Goal: Task Accomplishment & Management: Complete application form

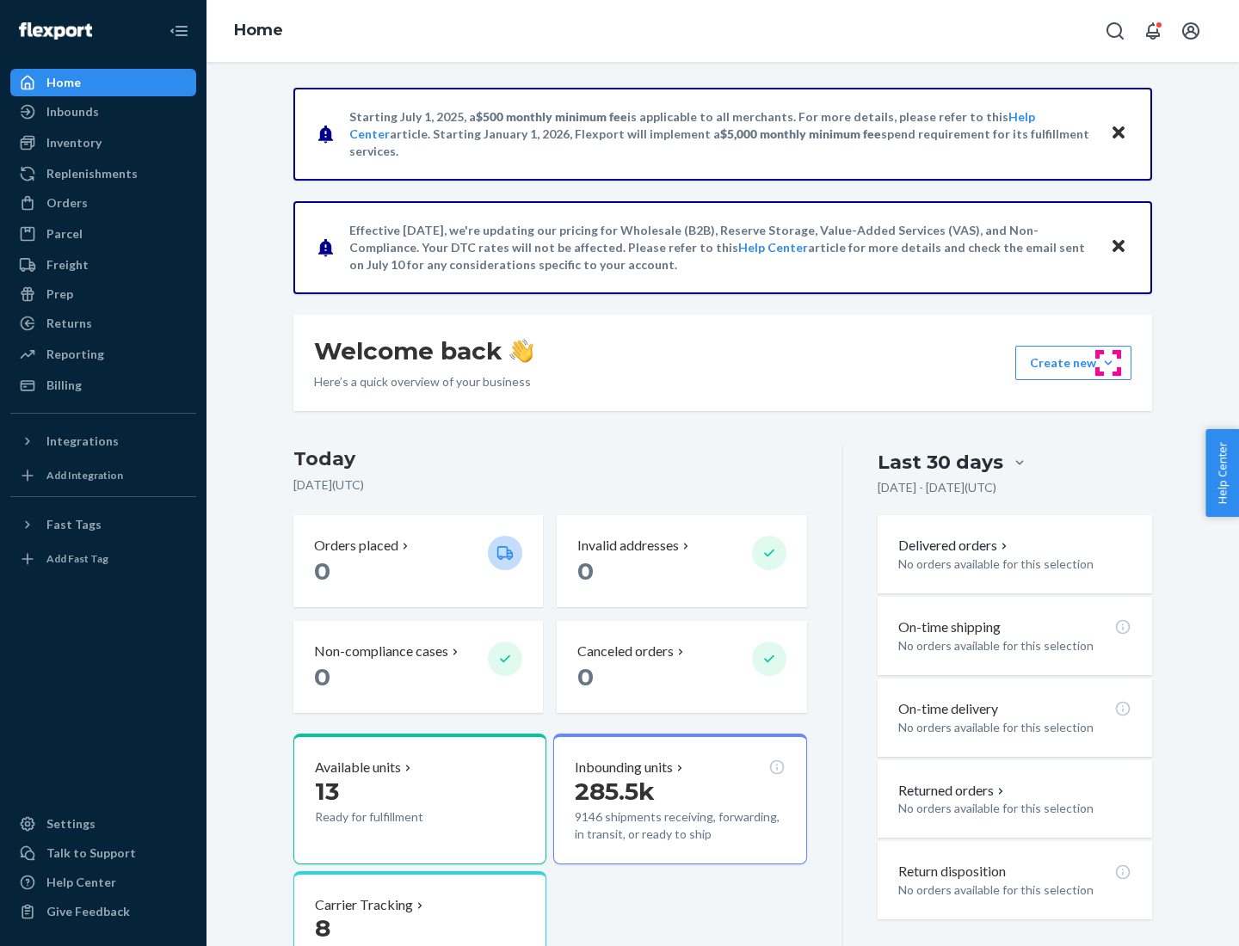
click at [1108, 363] on button "Create new Create new inbound Create new order Create new product" at bounding box center [1073, 363] width 116 height 34
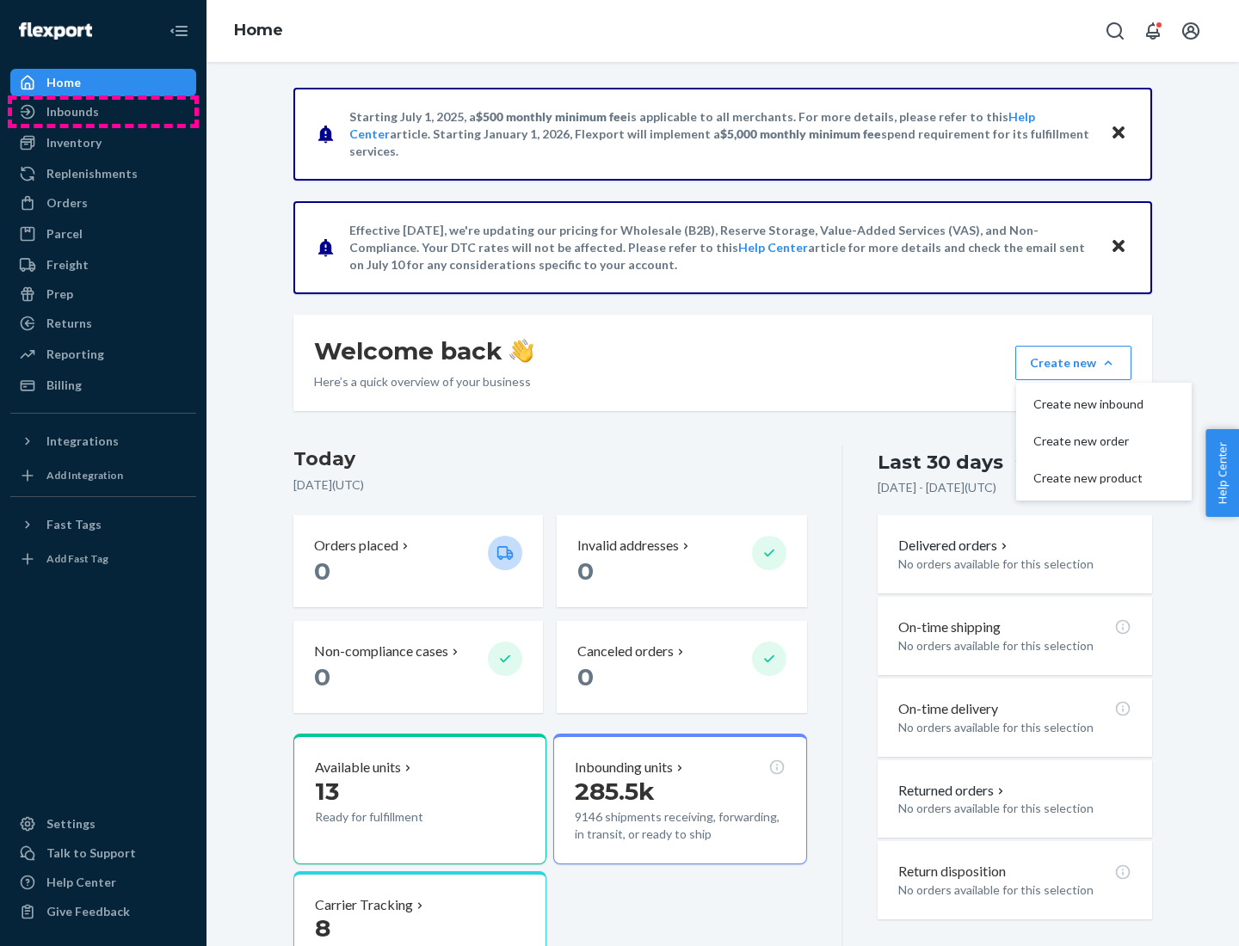
click at [103, 112] on div "Inbounds" at bounding box center [103, 112] width 182 height 24
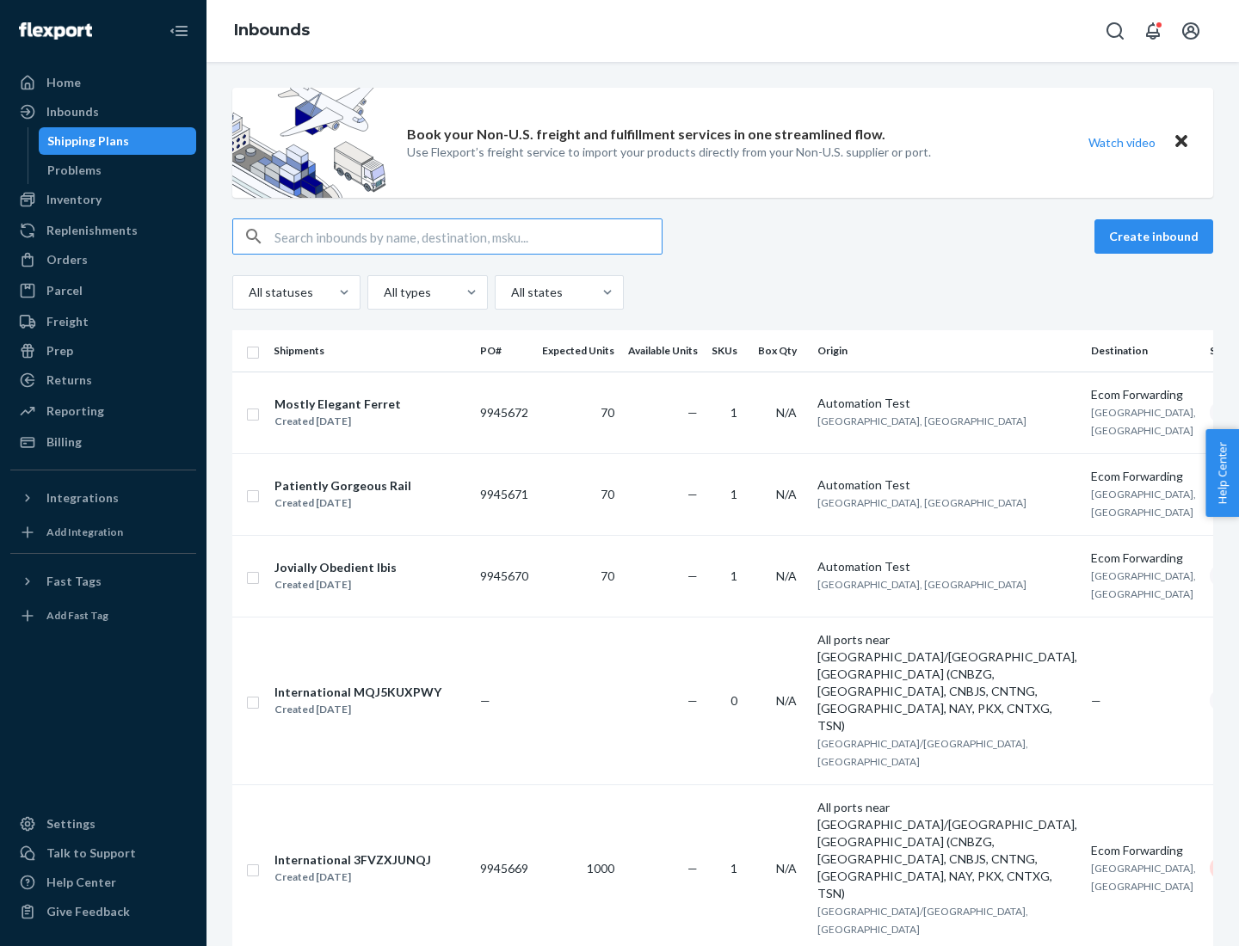
click at [1156, 237] on button "Create inbound" at bounding box center [1153, 236] width 119 height 34
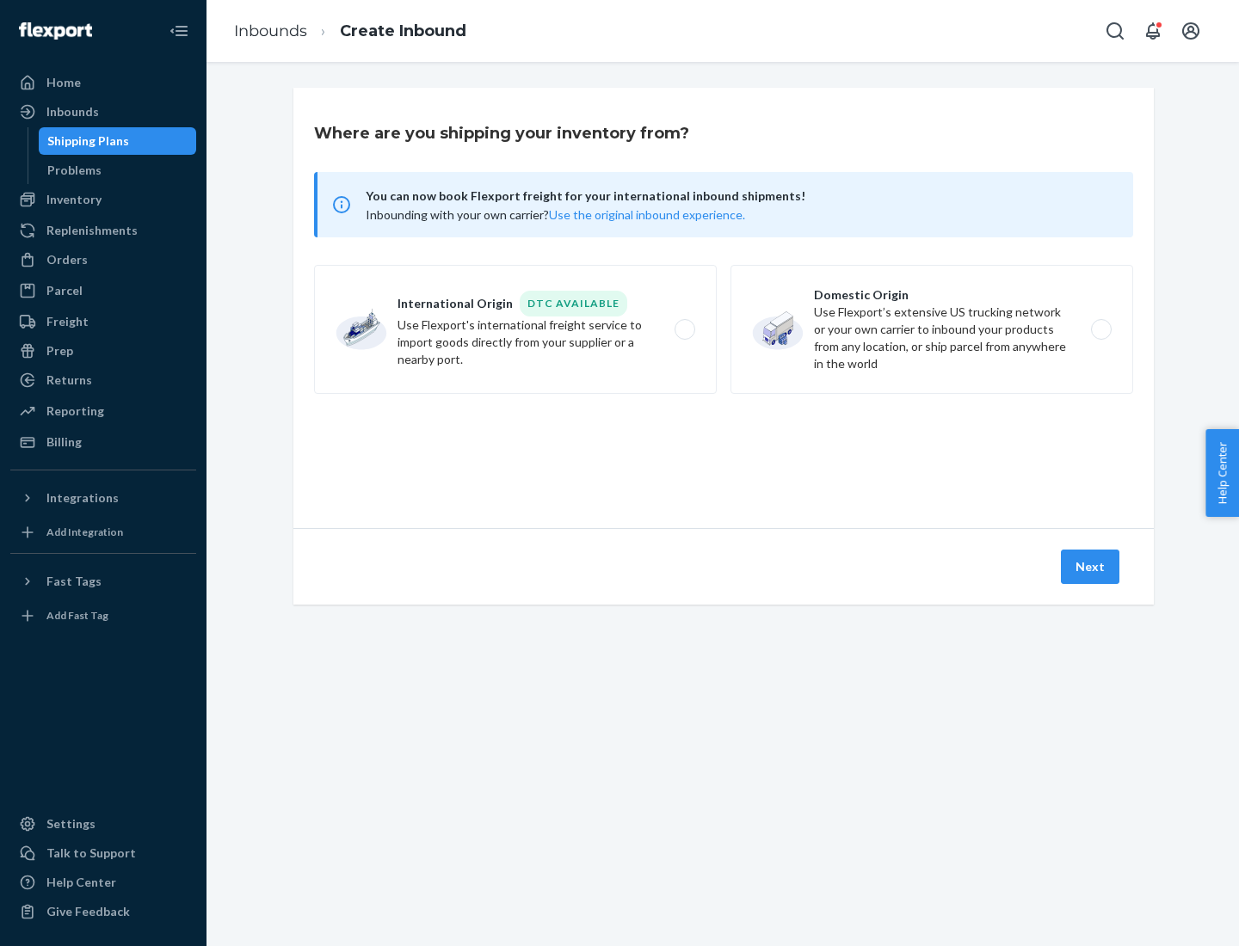
click at [932, 329] on label "Domestic Origin Use Flexport’s extensive US trucking network or your own carrie…" at bounding box center [931, 329] width 403 height 129
click at [1100, 329] on input "Domestic Origin Use Flexport’s extensive US trucking network or your own carrie…" at bounding box center [1105, 329] width 11 height 11
radio input "true"
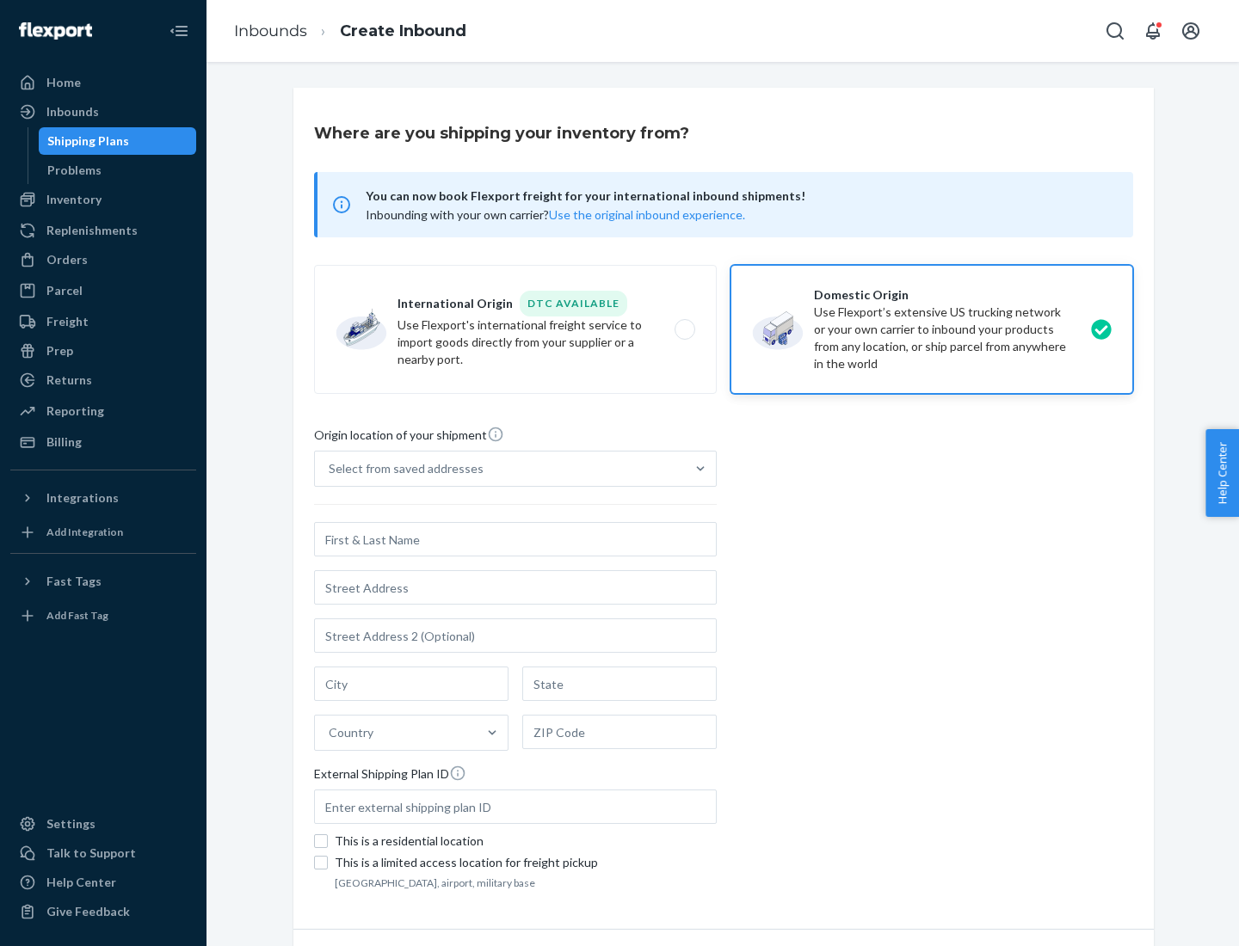
click at [500, 469] on div "Select from saved addresses" at bounding box center [500, 469] width 370 height 34
click at [330, 469] on input "Select from saved addresses" at bounding box center [330, 468] width 2 height 17
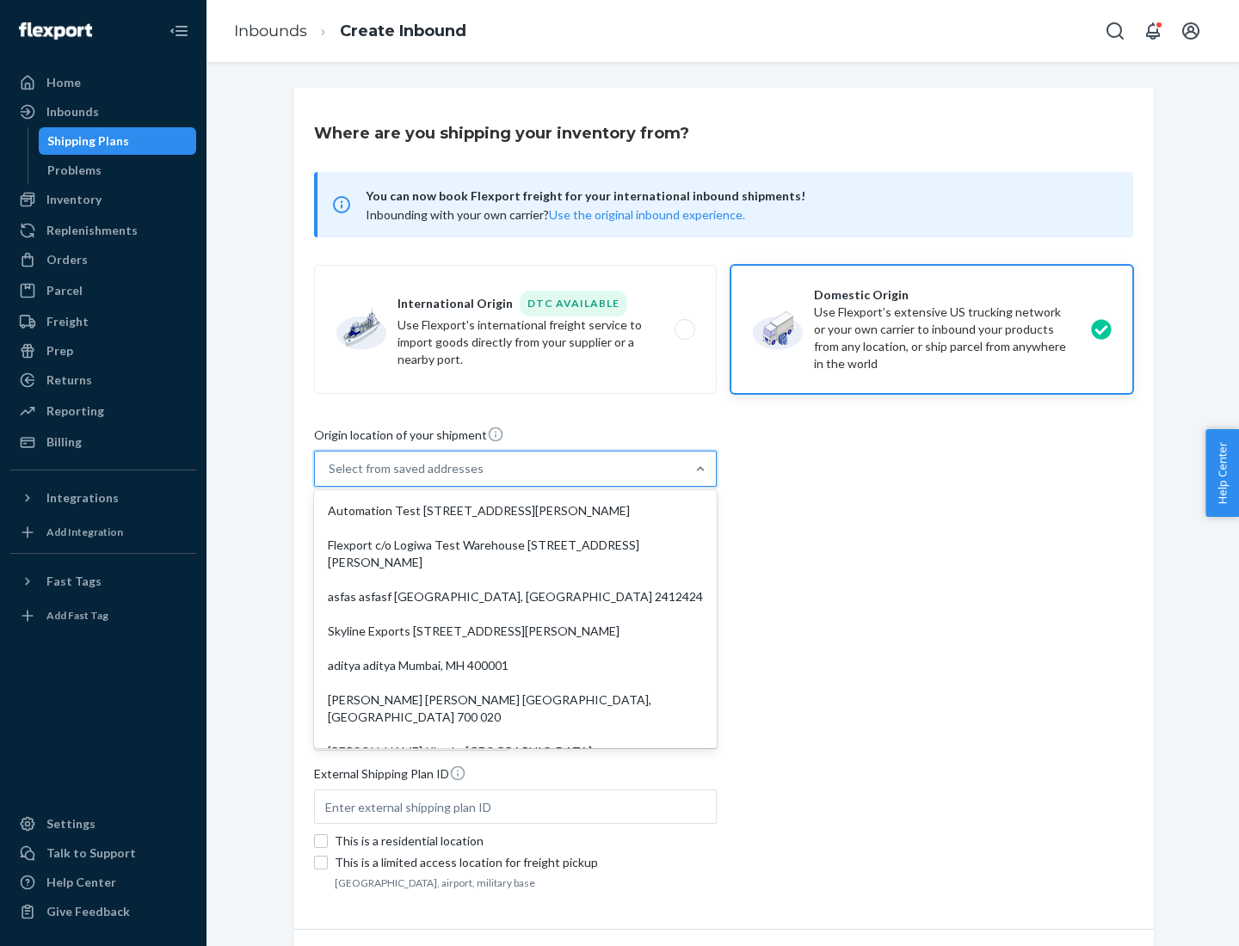
scroll to position [7, 0]
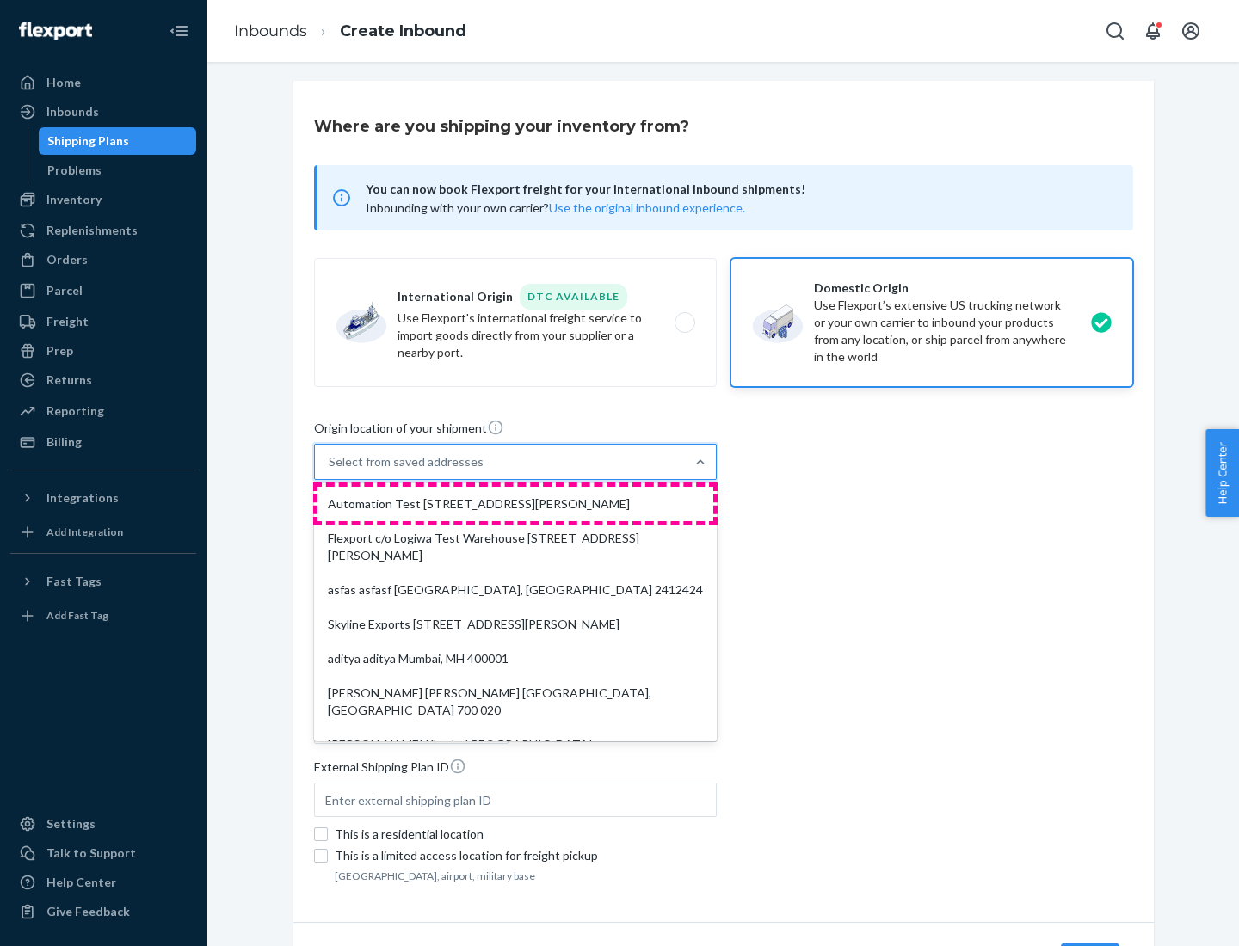
click at [515, 504] on div "Automation Test [STREET_ADDRESS][PERSON_NAME]" at bounding box center [515, 504] width 396 height 34
click at [330, 471] on input "option Automation Test [STREET_ADDRESS][PERSON_NAME]. 9 results available. Use …" at bounding box center [330, 461] width 2 height 17
type input "Automation Test"
type input "9th Floor"
type input "[GEOGRAPHIC_DATA]"
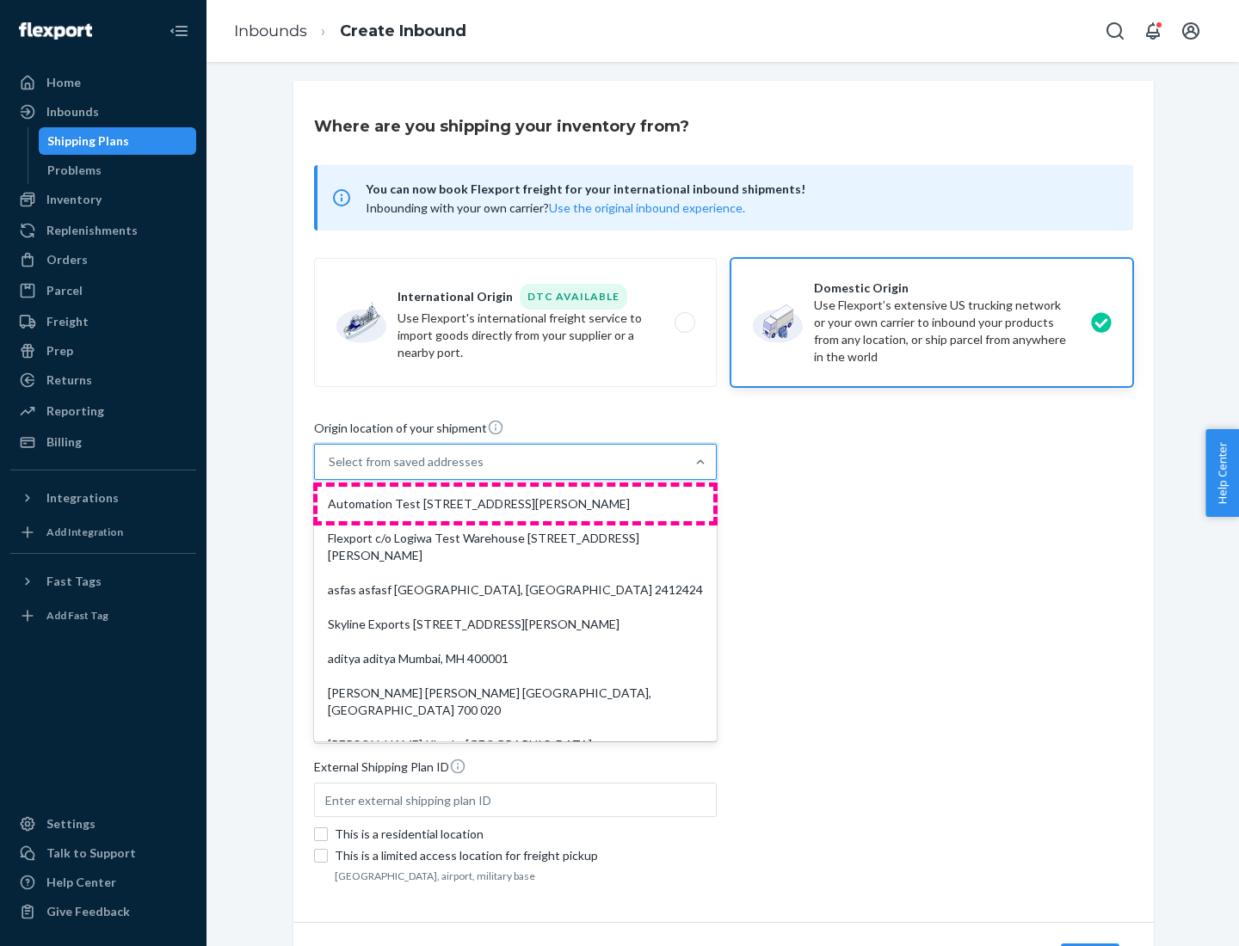
type input "CA"
type input "94104"
type input "[STREET_ADDRESS][PERSON_NAME]"
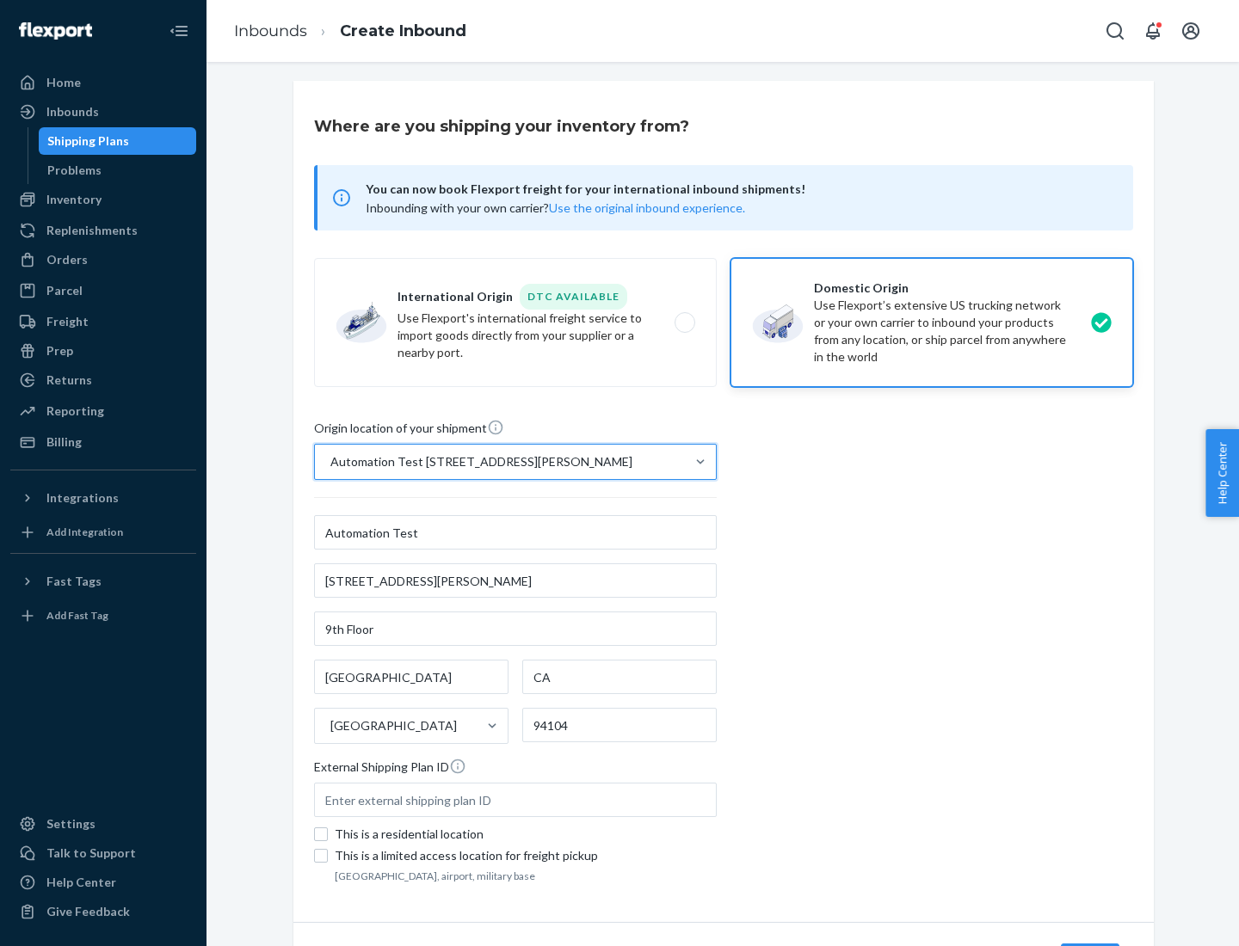
scroll to position [101, 0]
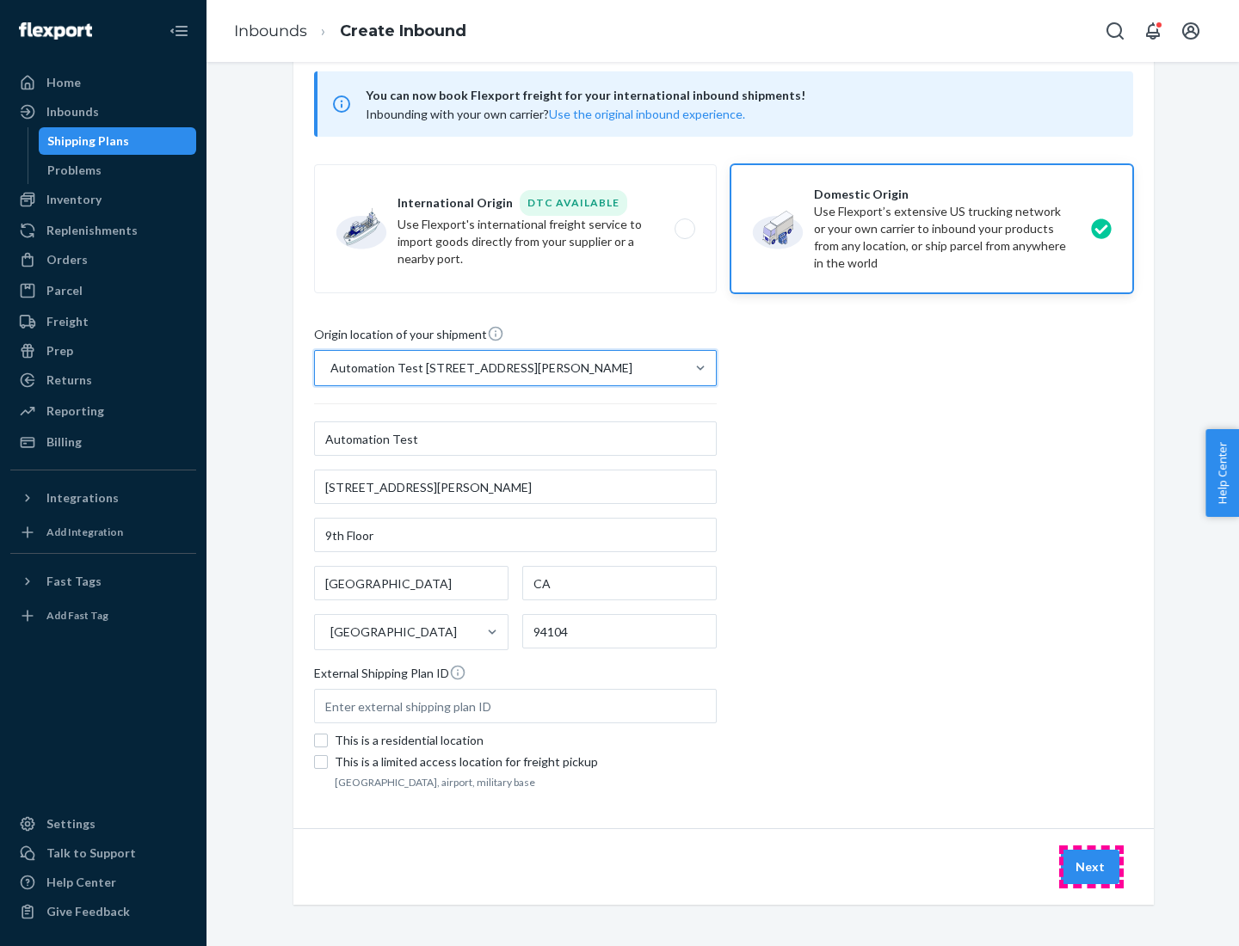
click at [1091, 867] on button "Next" at bounding box center [1090, 867] width 58 height 34
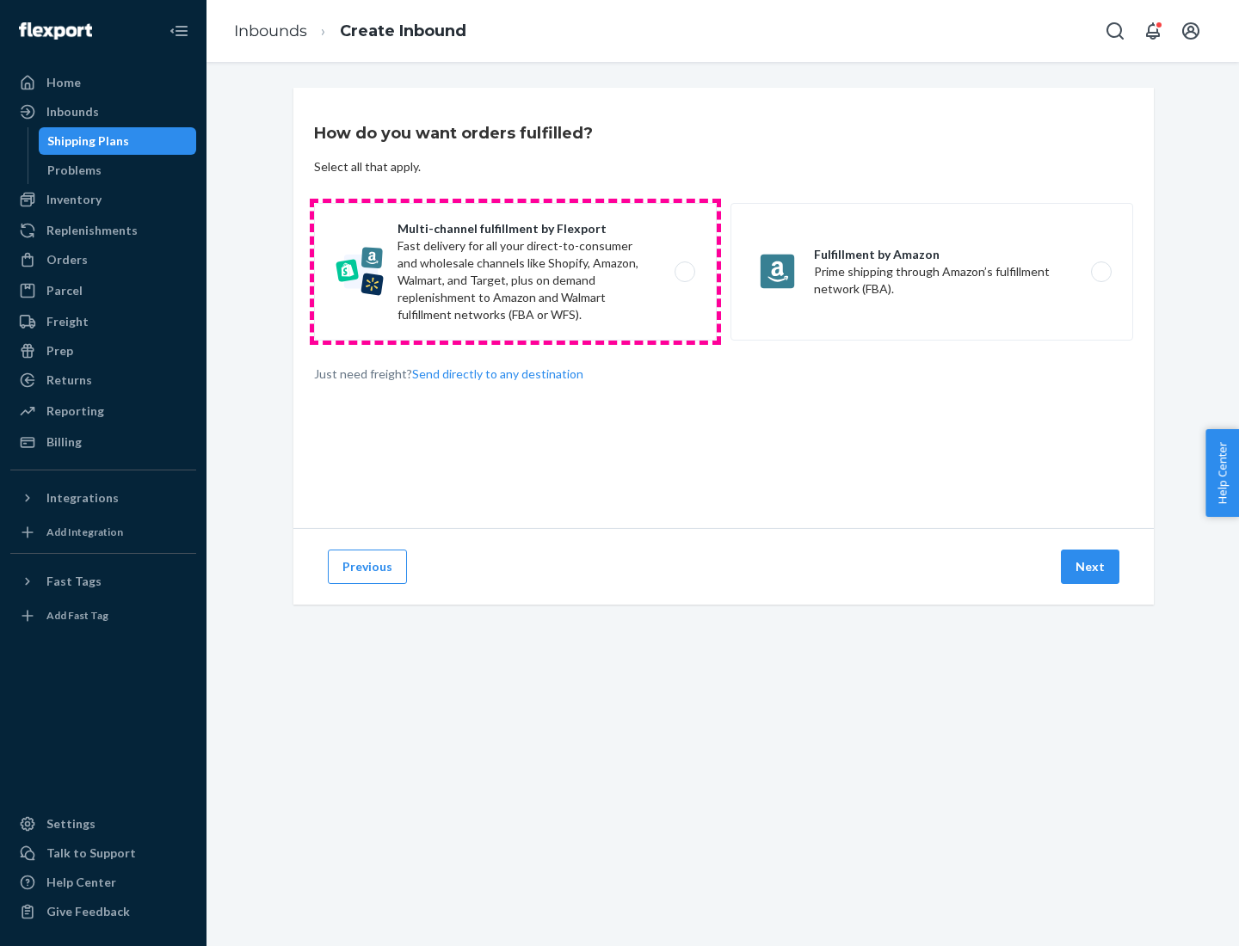
click at [515, 272] on label "Multi-channel fulfillment by Flexport Fast delivery for all your direct-to-cons…" at bounding box center [515, 272] width 403 height 138
click at [684, 272] on input "Multi-channel fulfillment by Flexport Fast delivery for all your direct-to-cons…" at bounding box center [689, 272] width 11 height 11
radio input "true"
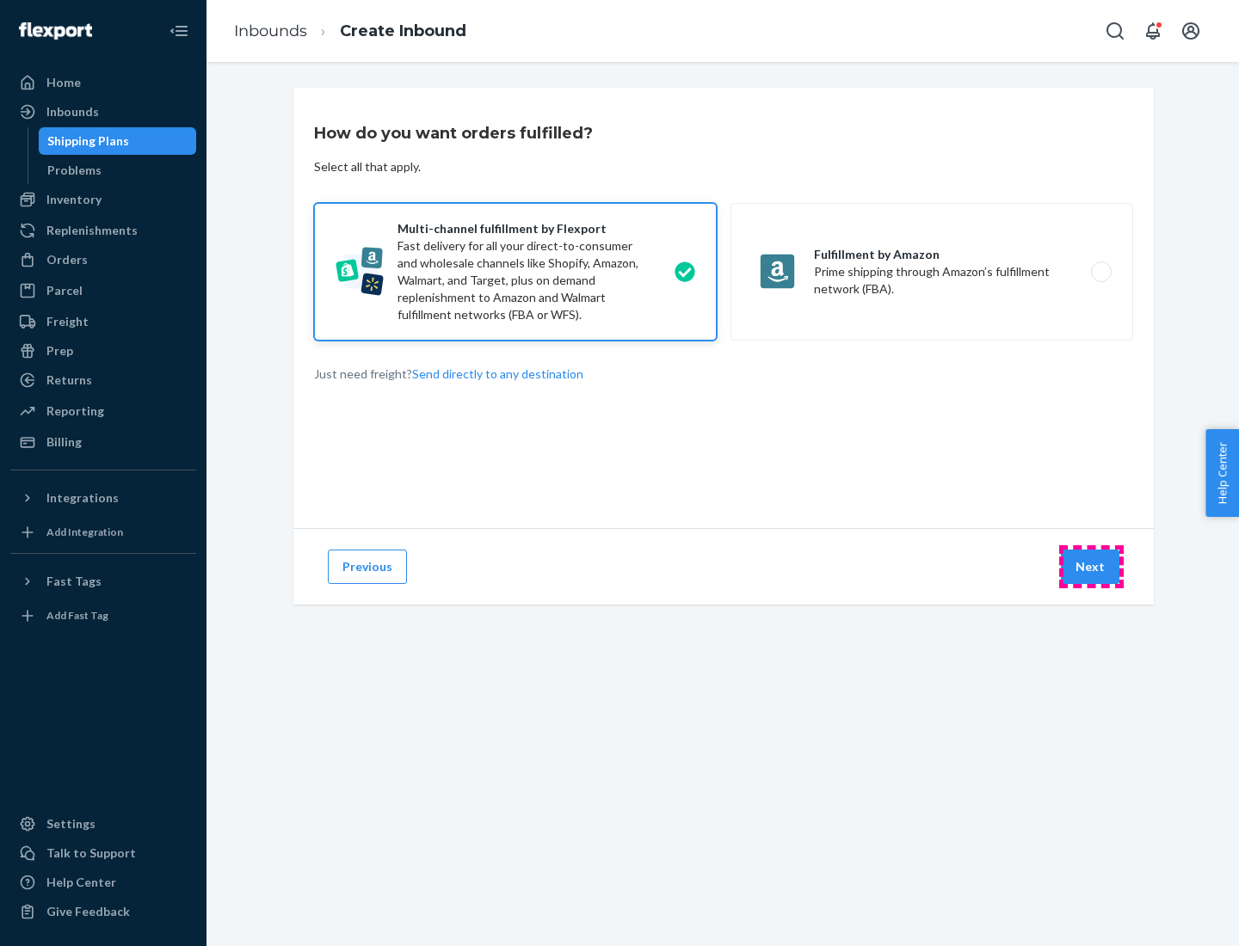
click at [1091, 567] on button "Next" at bounding box center [1090, 567] width 58 height 34
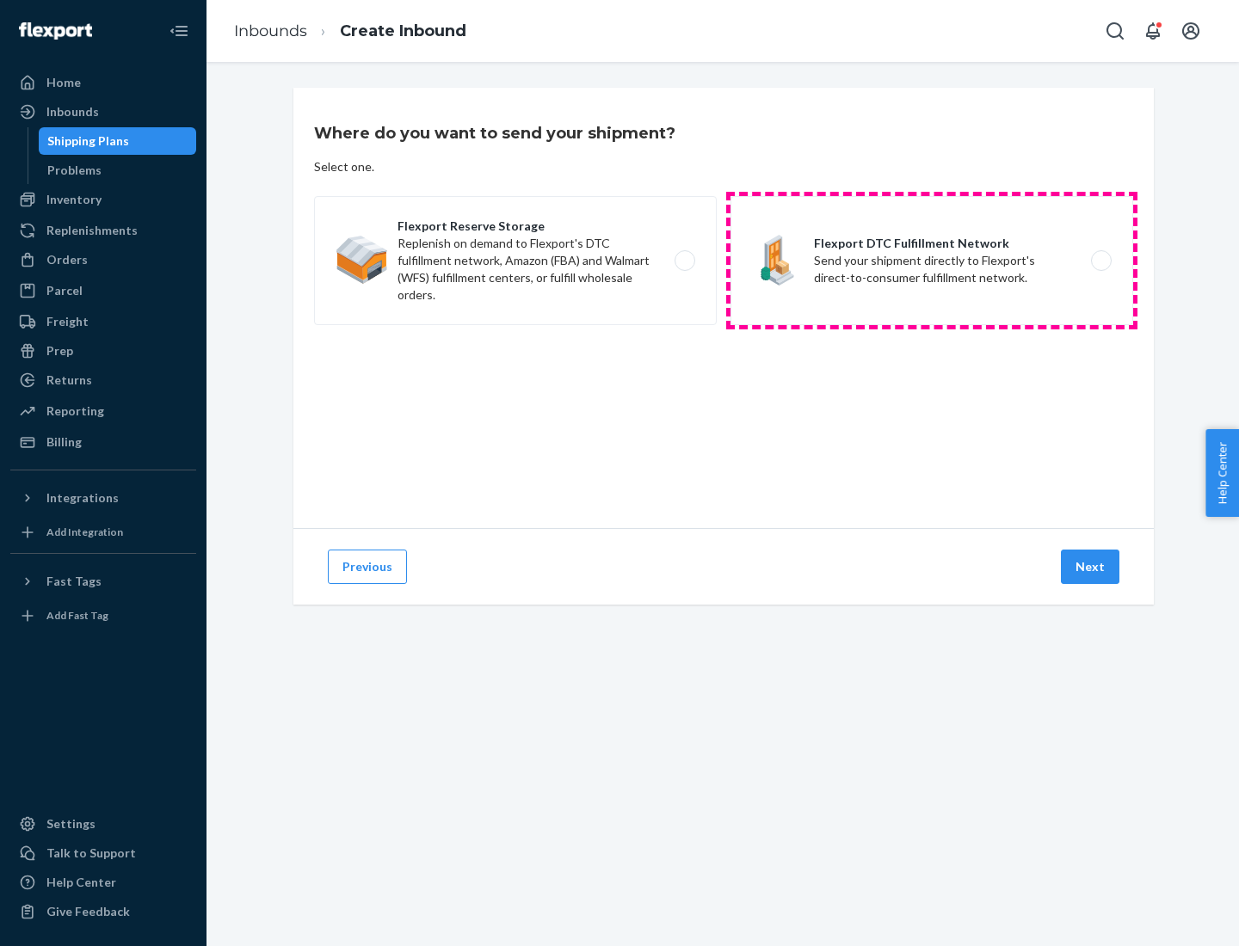
click at [932, 261] on label "Flexport DTC Fulfillment Network Send your shipment directly to Flexport's dire…" at bounding box center [931, 260] width 403 height 129
click at [1100, 261] on input "Flexport DTC Fulfillment Network Send your shipment directly to Flexport's dire…" at bounding box center [1105, 260] width 11 height 11
radio input "true"
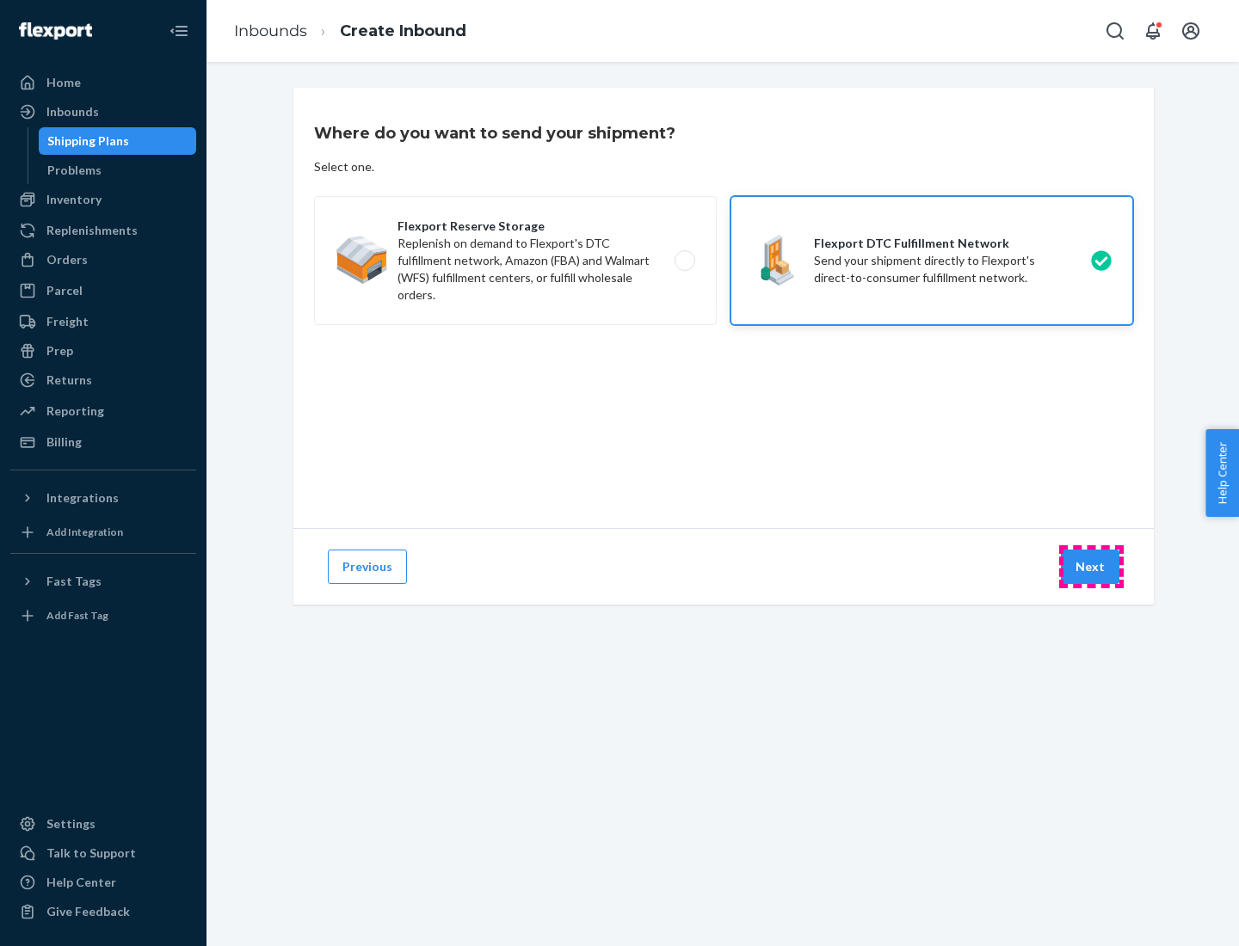
click at [1091, 567] on button "Next" at bounding box center [1090, 567] width 58 height 34
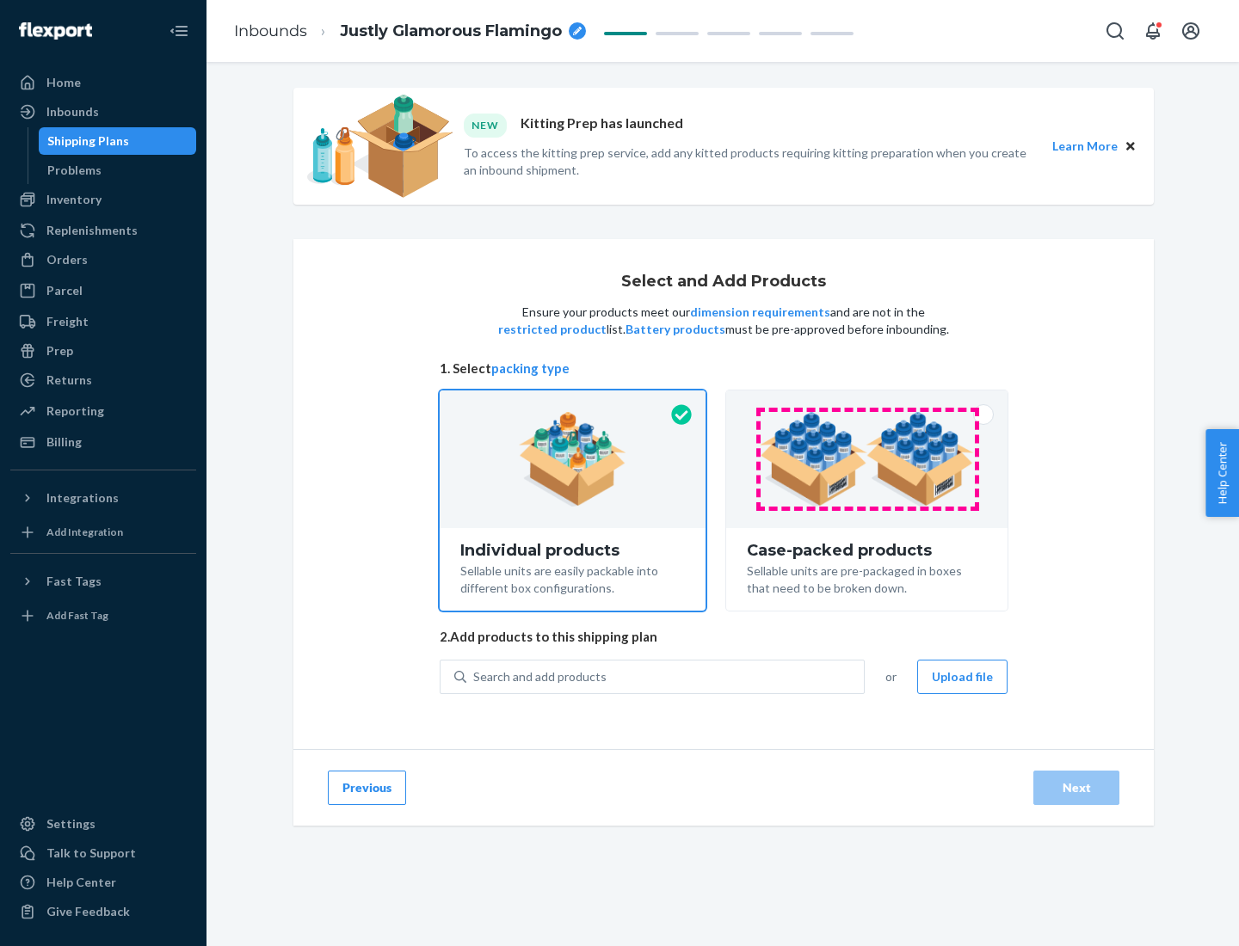
click at [867, 459] on img at bounding box center [867, 459] width 214 height 95
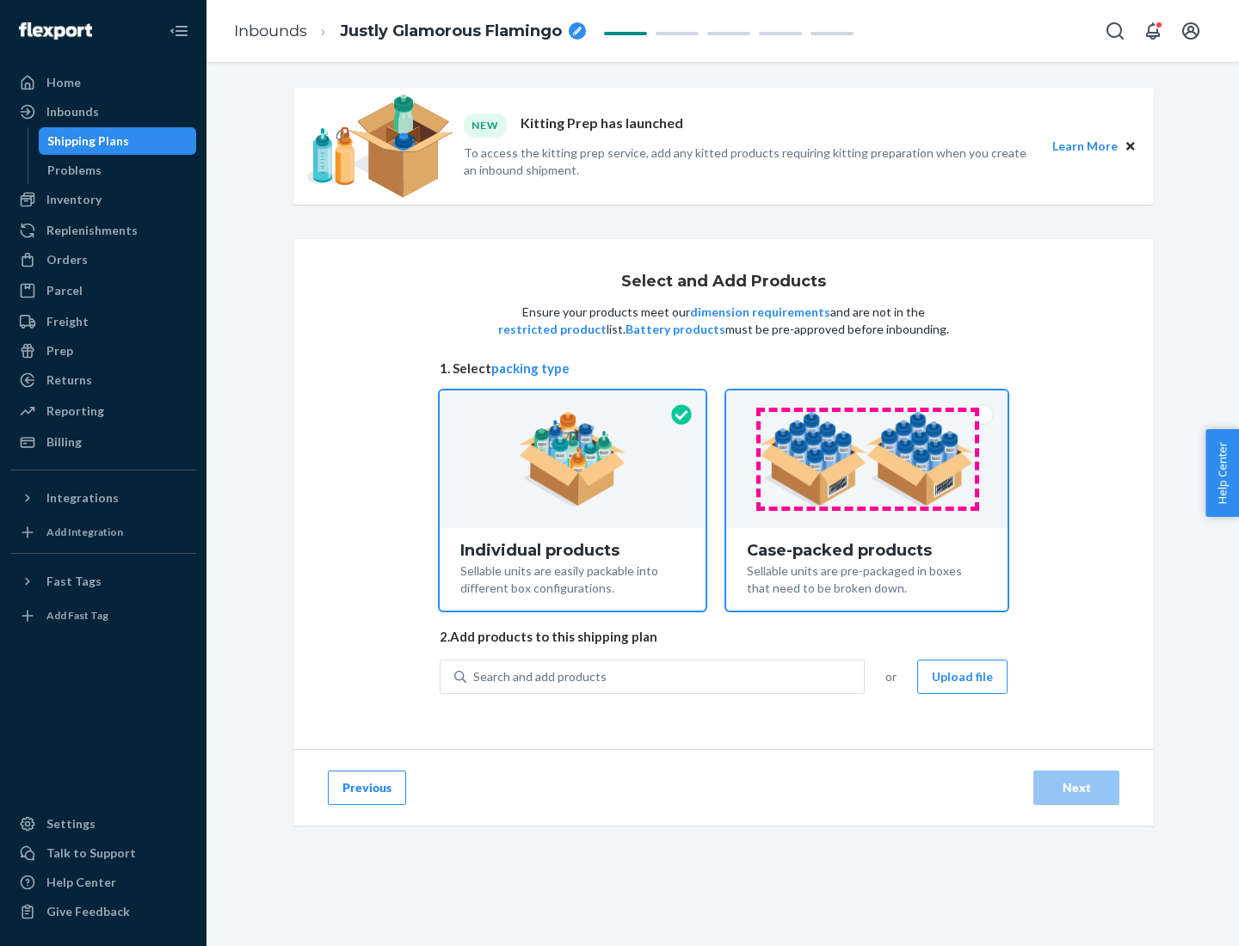
click at [867, 402] on input "Case-packed products Sellable units are pre-packaged in boxes that need to be b…" at bounding box center [866, 396] width 11 height 11
radio input "true"
radio input "false"
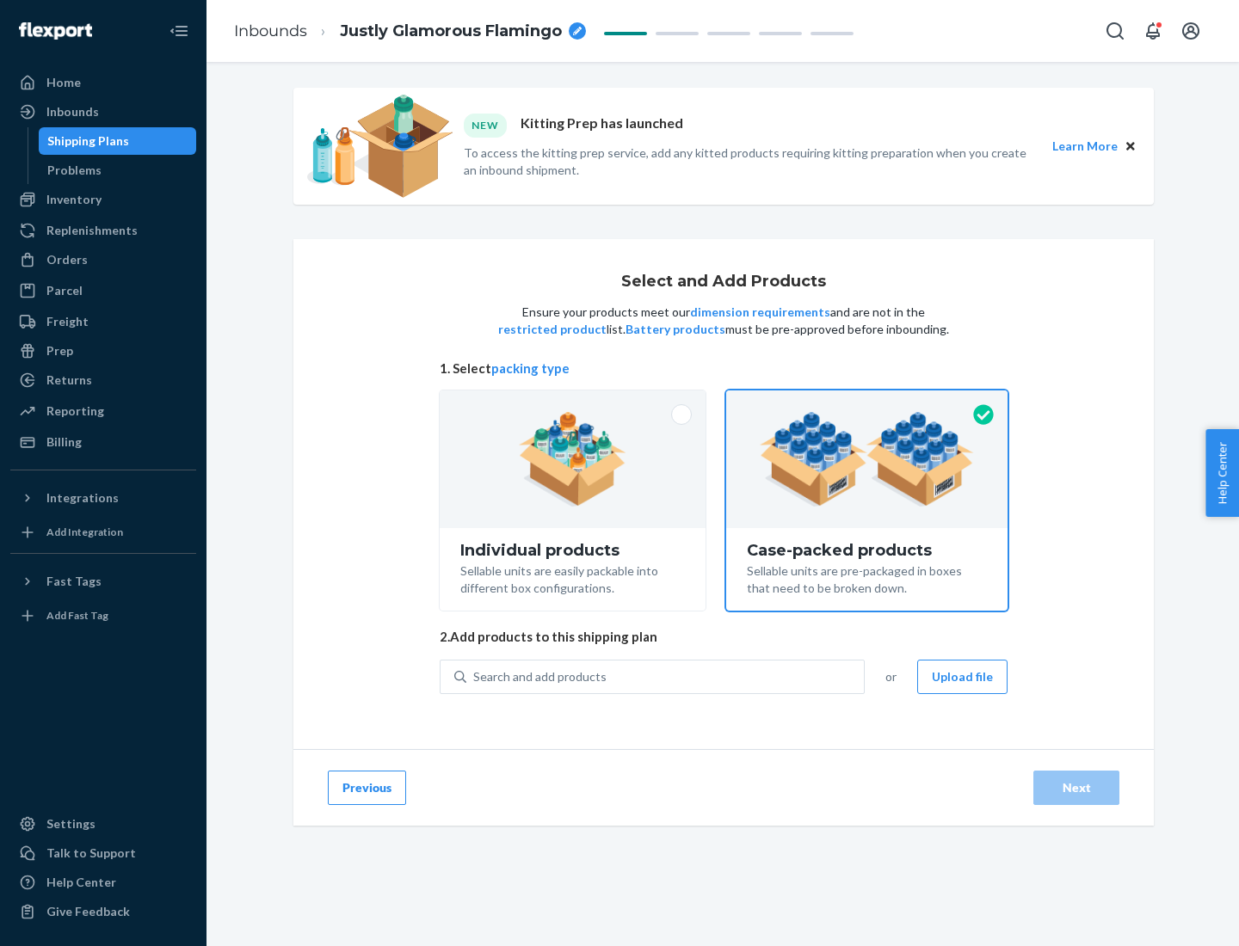
click at [666, 676] on div "Search and add products" at bounding box center [664, 676] width 397 height 31
click at [475, 676] on input "Search and add products" at bounding box center [474, 676] width 2 height 17
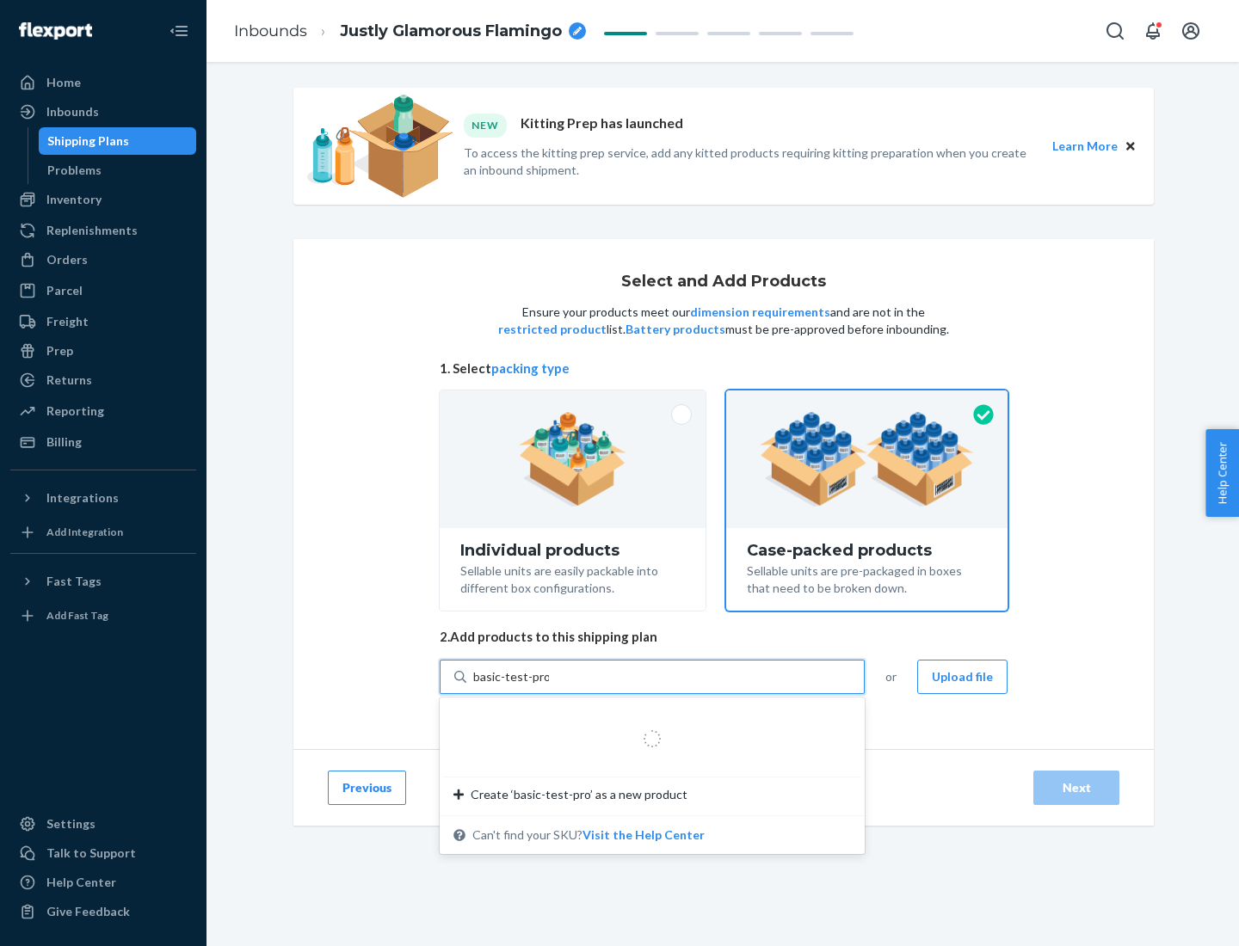
type input "basic-test-product-1"
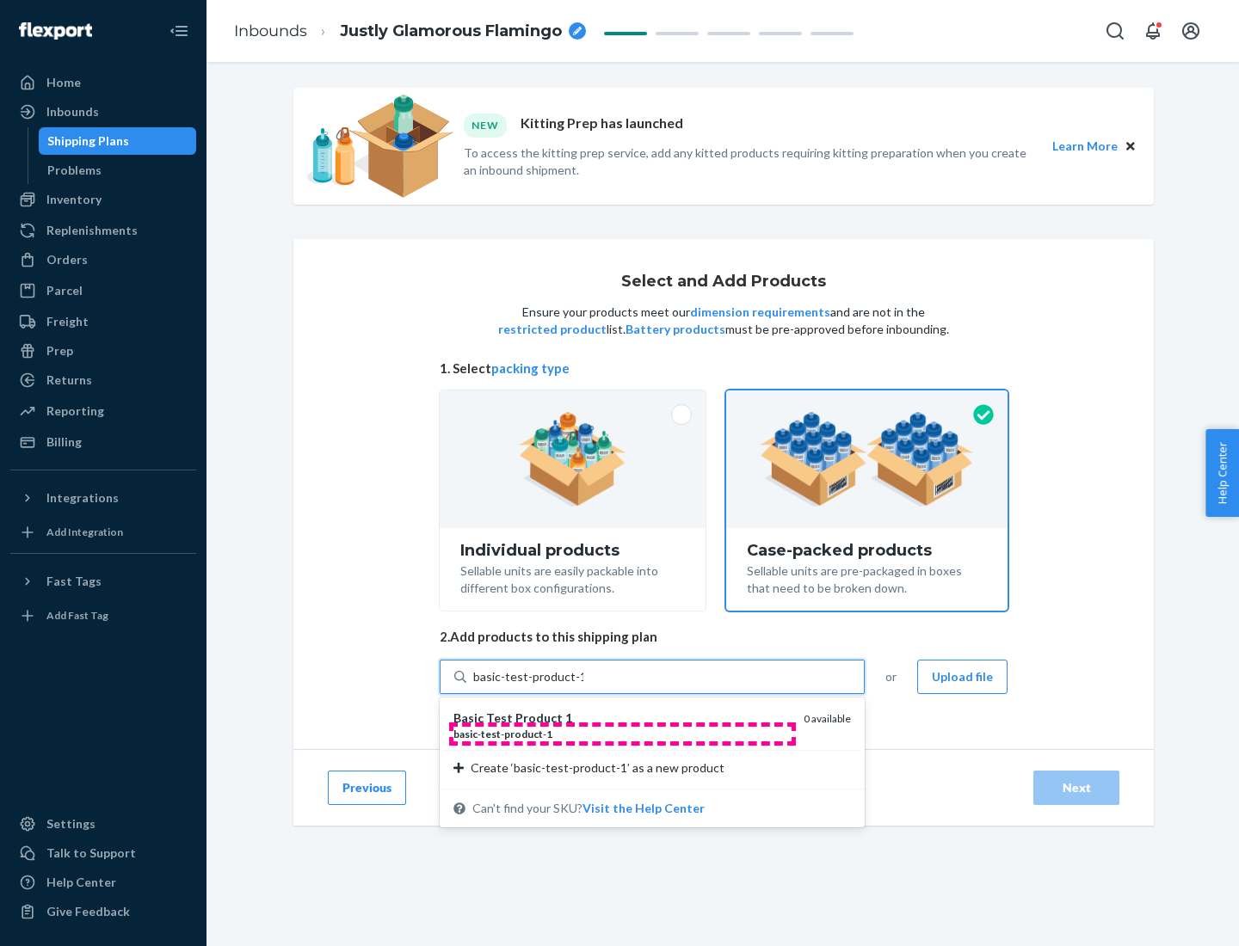
click at [622, 734] on div "basic - test - product - 1" at bounding box center [621, 734] width 336 height 15
click at [583, 686] on input "basic-test-product-1" at bounding box center [528, 676] width 110 height 17
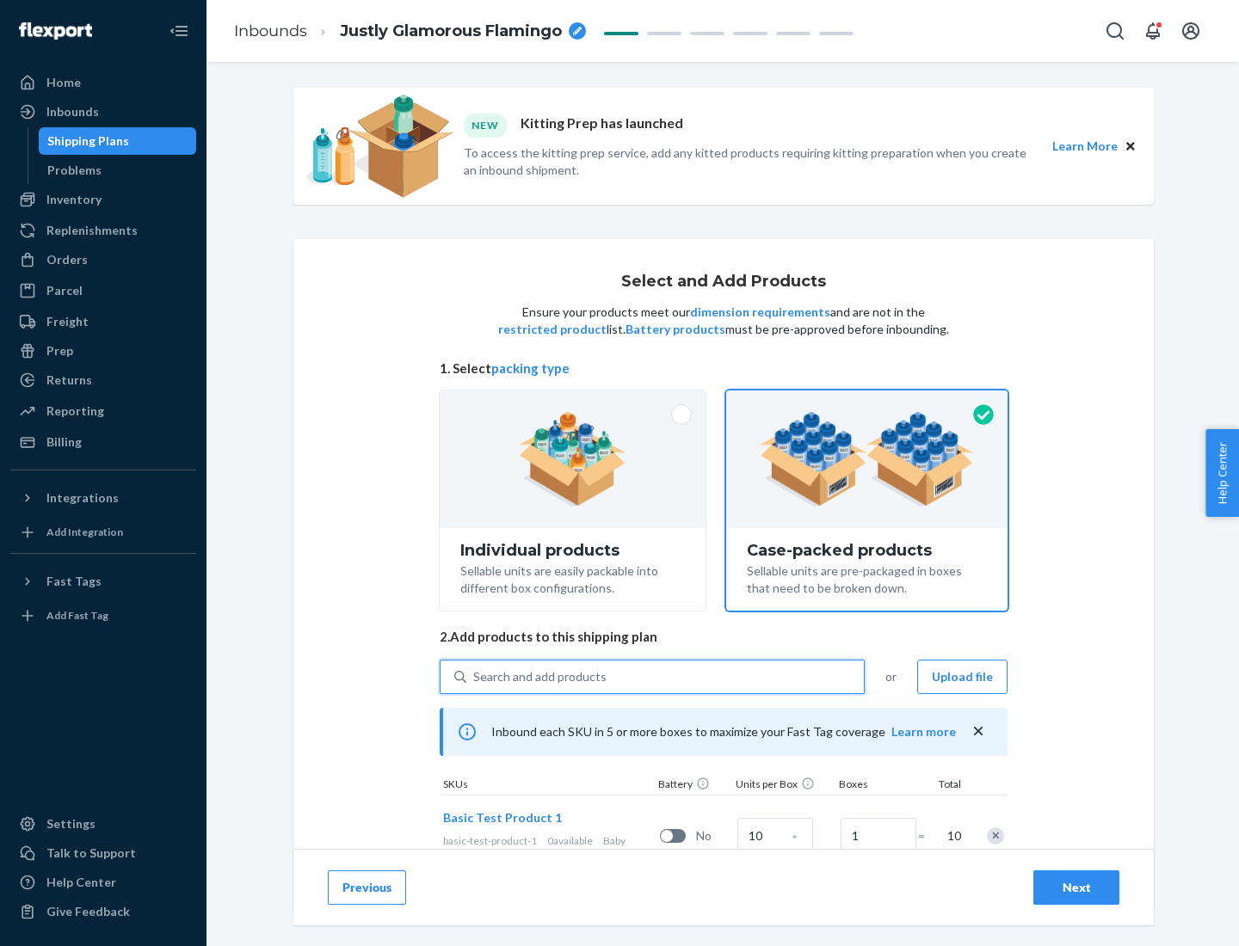
scroll to position [62, 0]
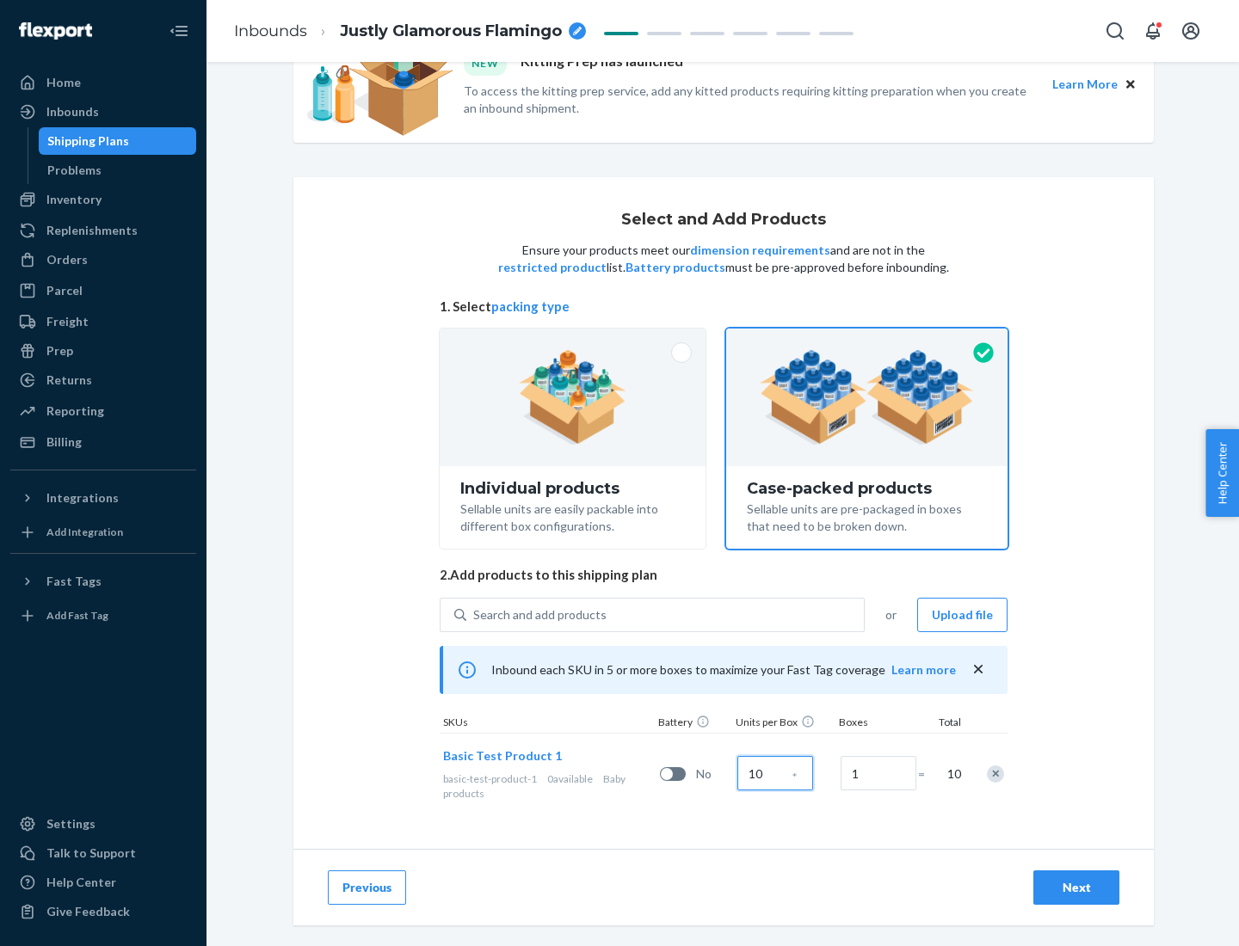
type input "10"
type input "7"
click at [1076, 888] on div "Next" at bounding box center [1076, 887] width 57 height 17
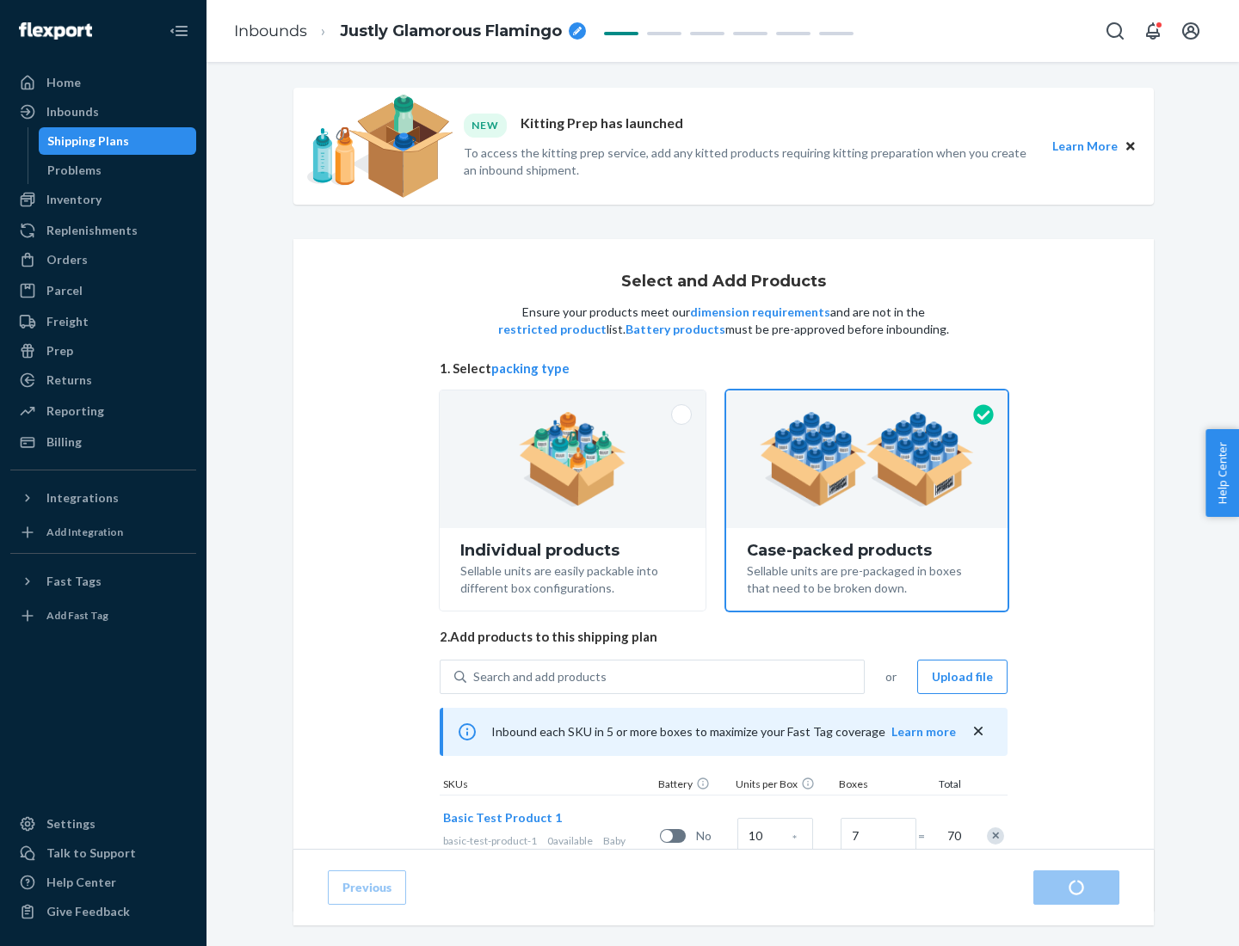
radio input "true"
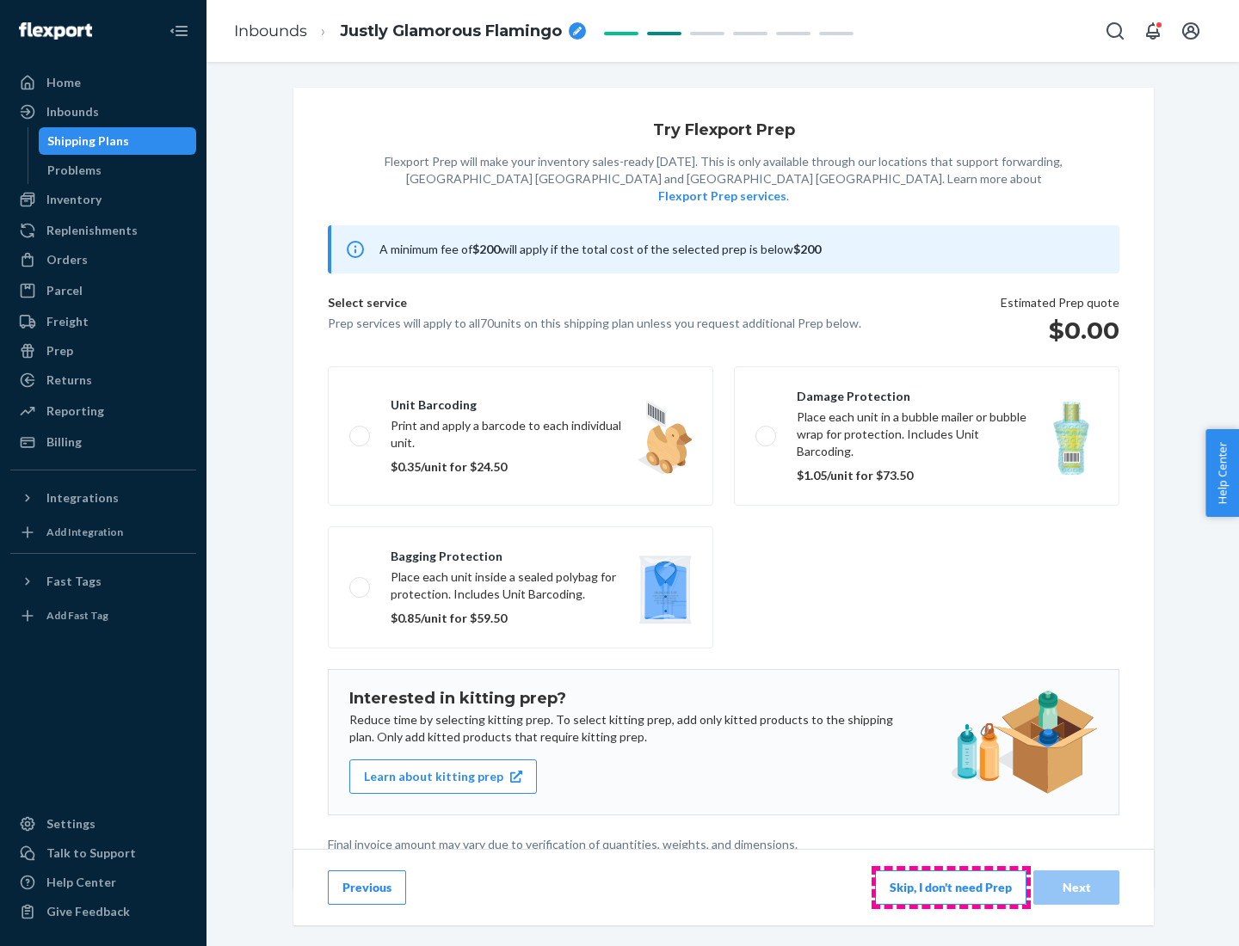
scroll to position [4, 0]
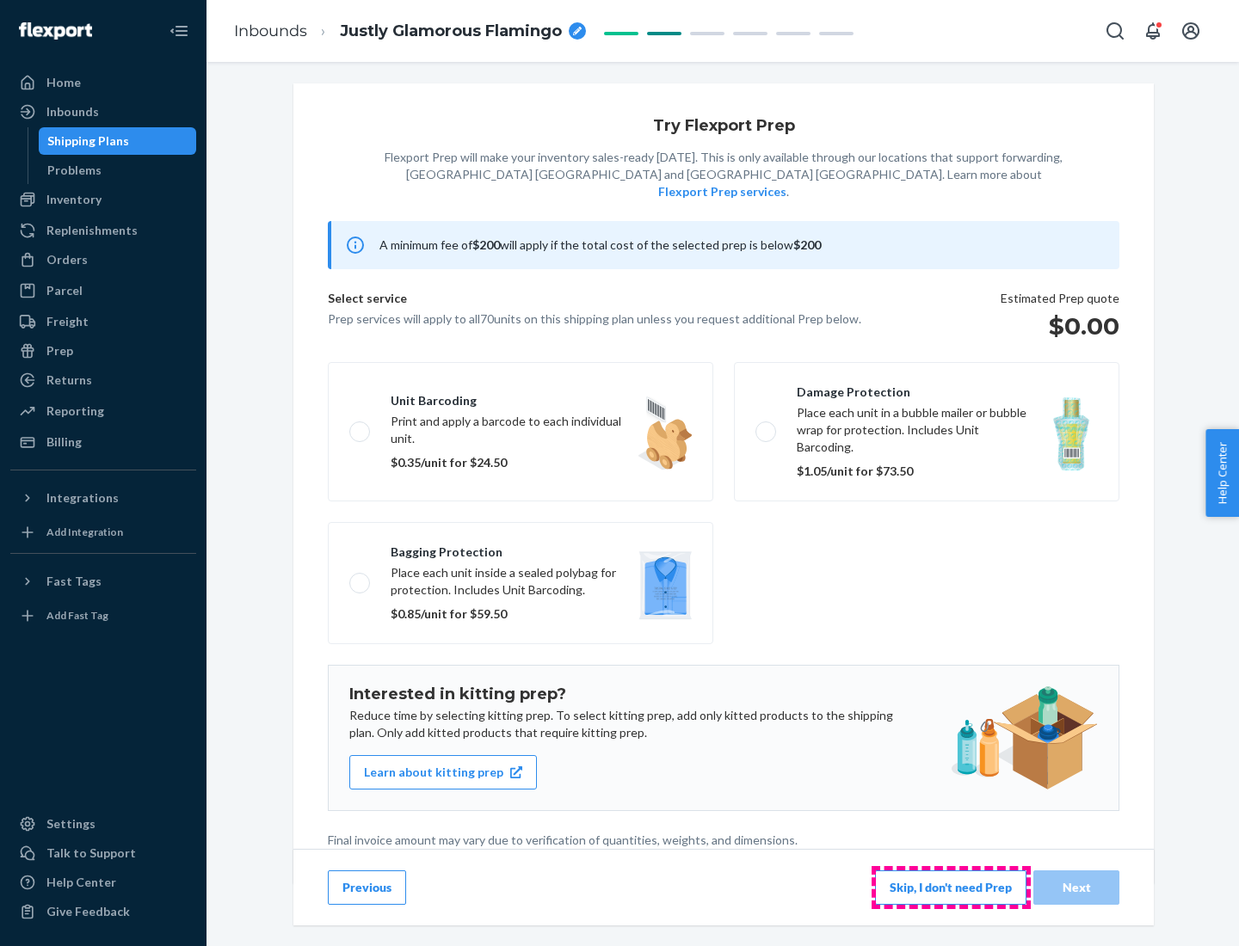
click at [950, 887] on button "Skip, I don't need Prep" at bounding box center [950, 887] width 151 height 34
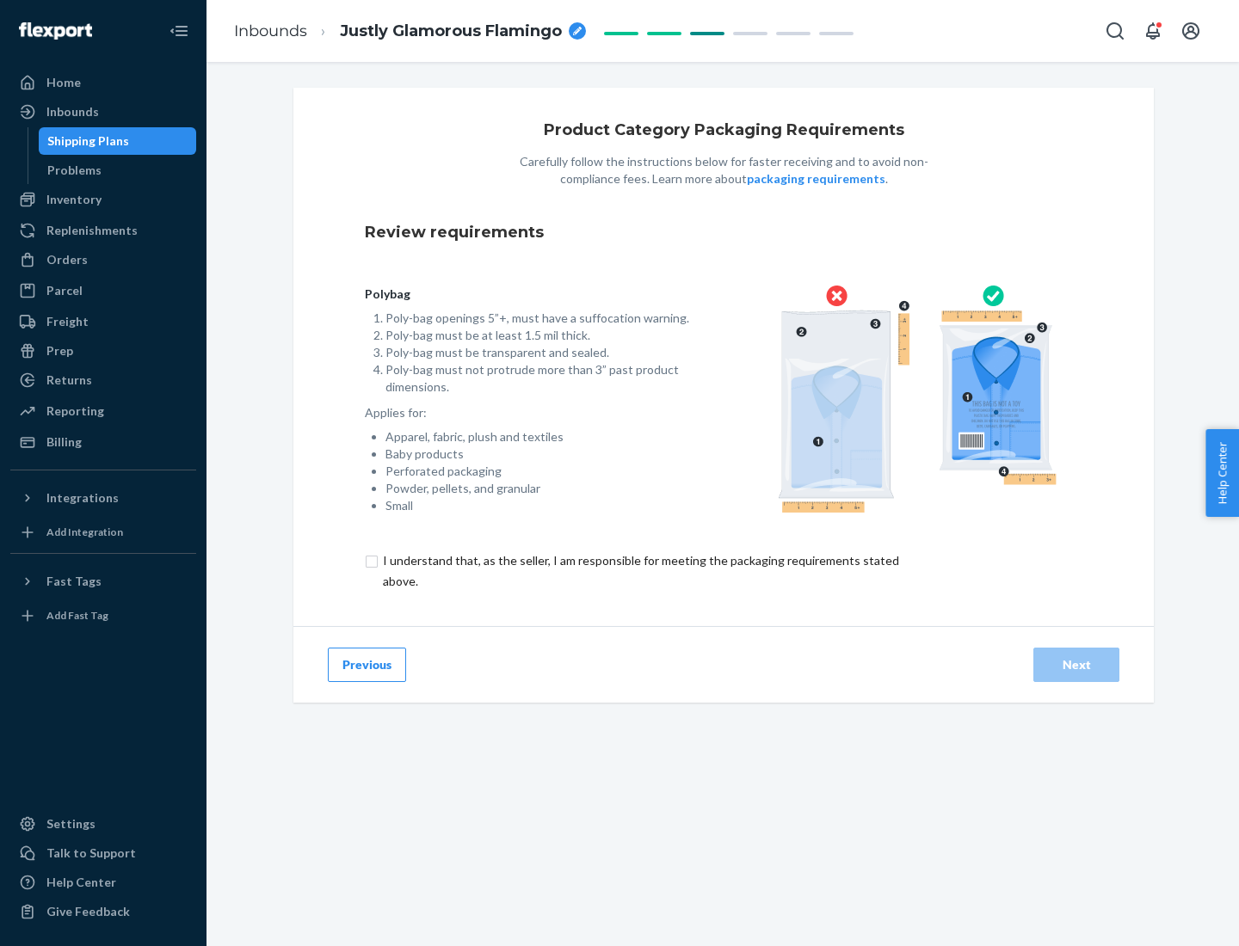
click at [639, 570] on input "checkbox" at bounding box center [651, 571] width 572 height 41
checkbox input "true"
click at [1076, 664] on div "Next" at bounding box center [1076, 664] width 57 height 17
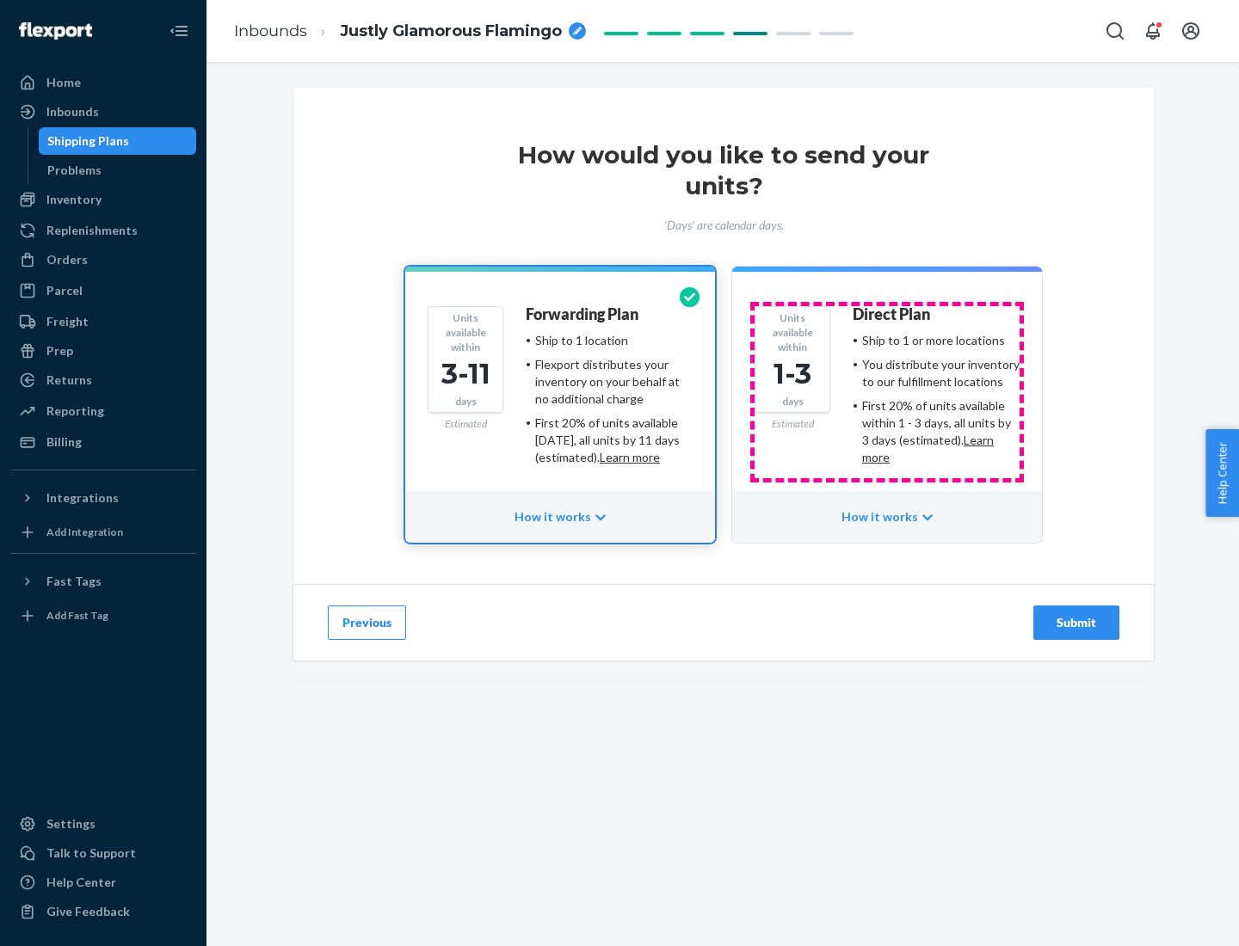
click at [887, 392] on ul "Ship to 1 or more locations You distribute your inventory to our fulfillment lo…" at bounding box center [935, 399] width 167 height 134
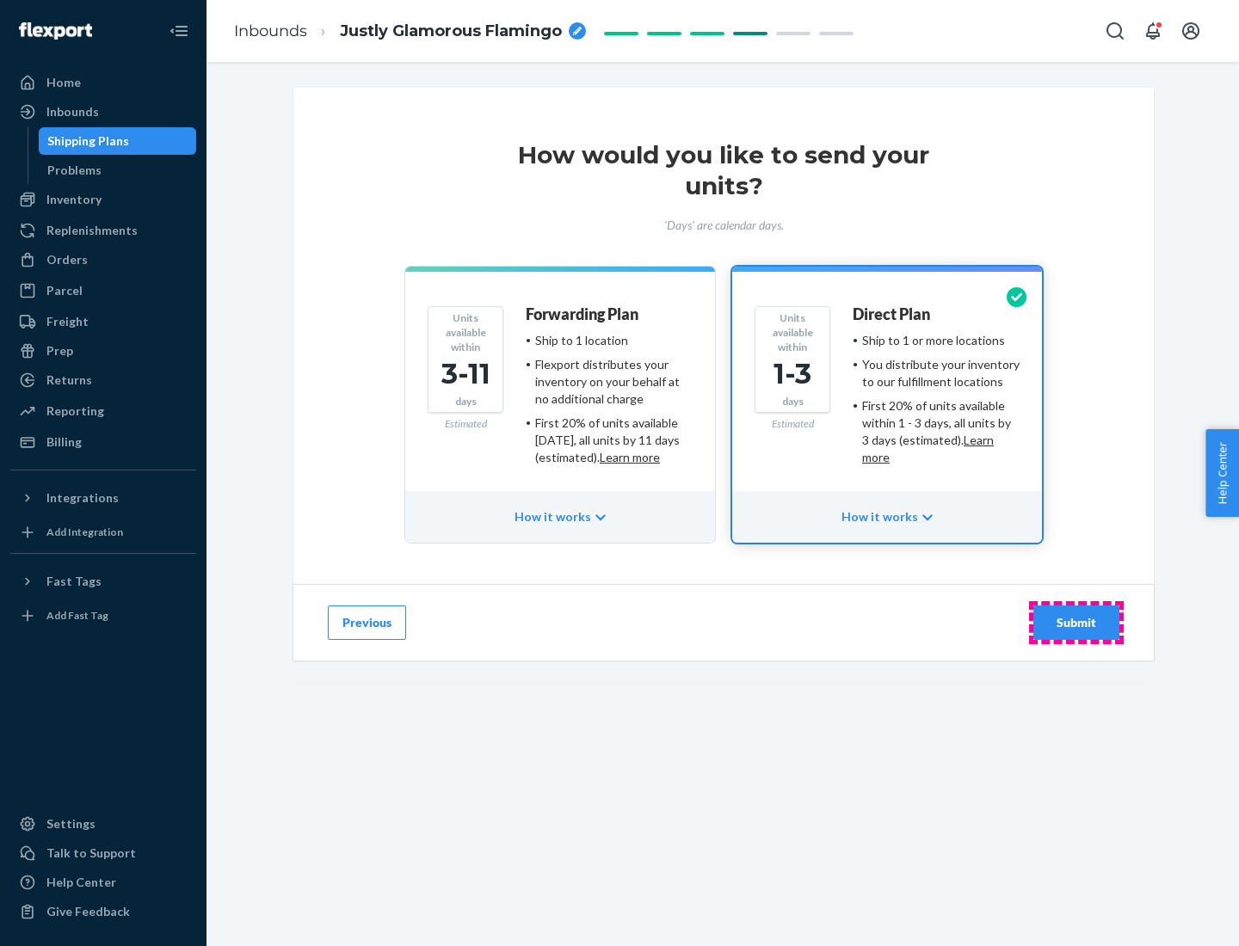
click at [1076, 623] on div "Submit" at bounding box center [1076, 622] width 57 height 17
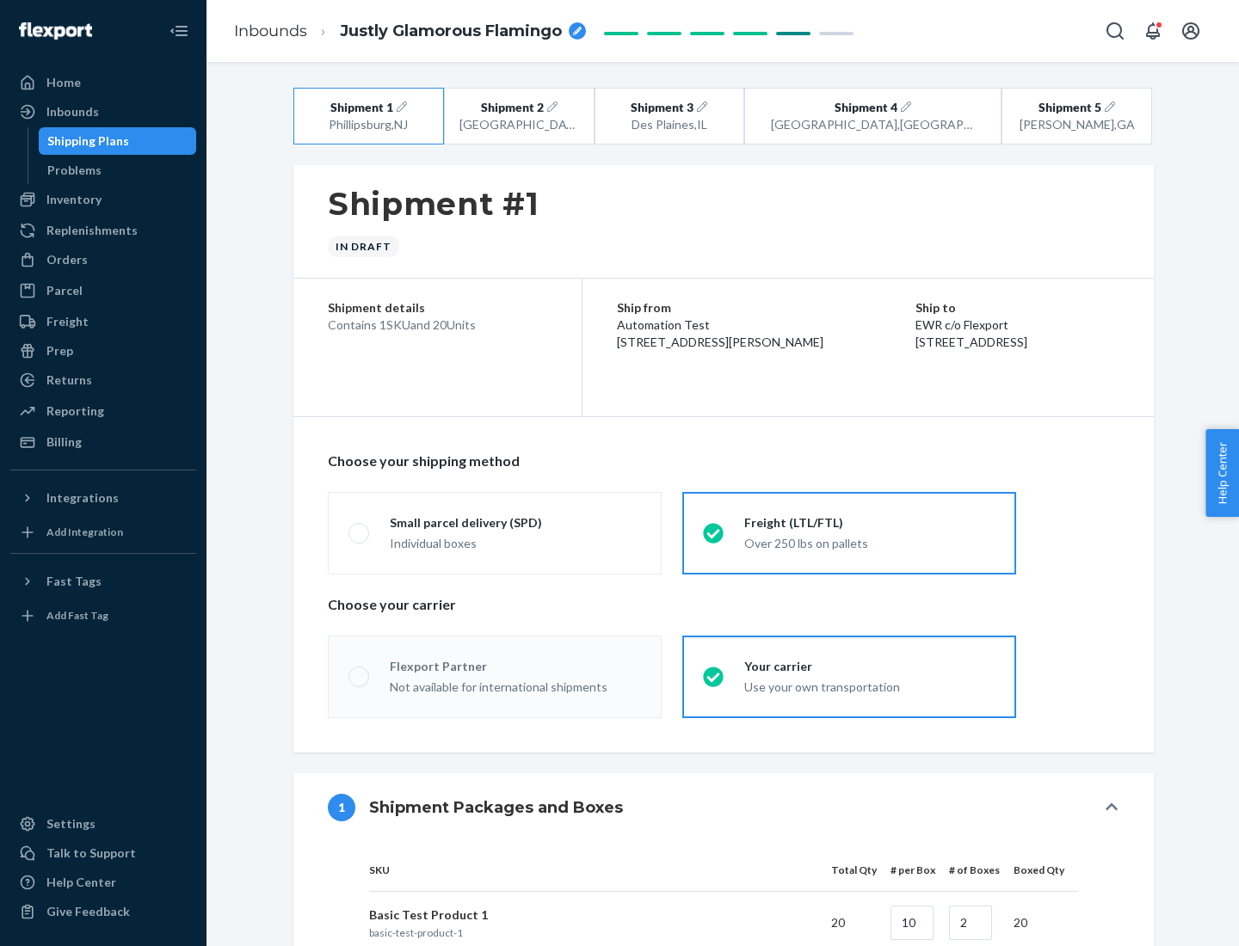
radio input "true"
radio input "false"
radio input "true"
radio input "false"
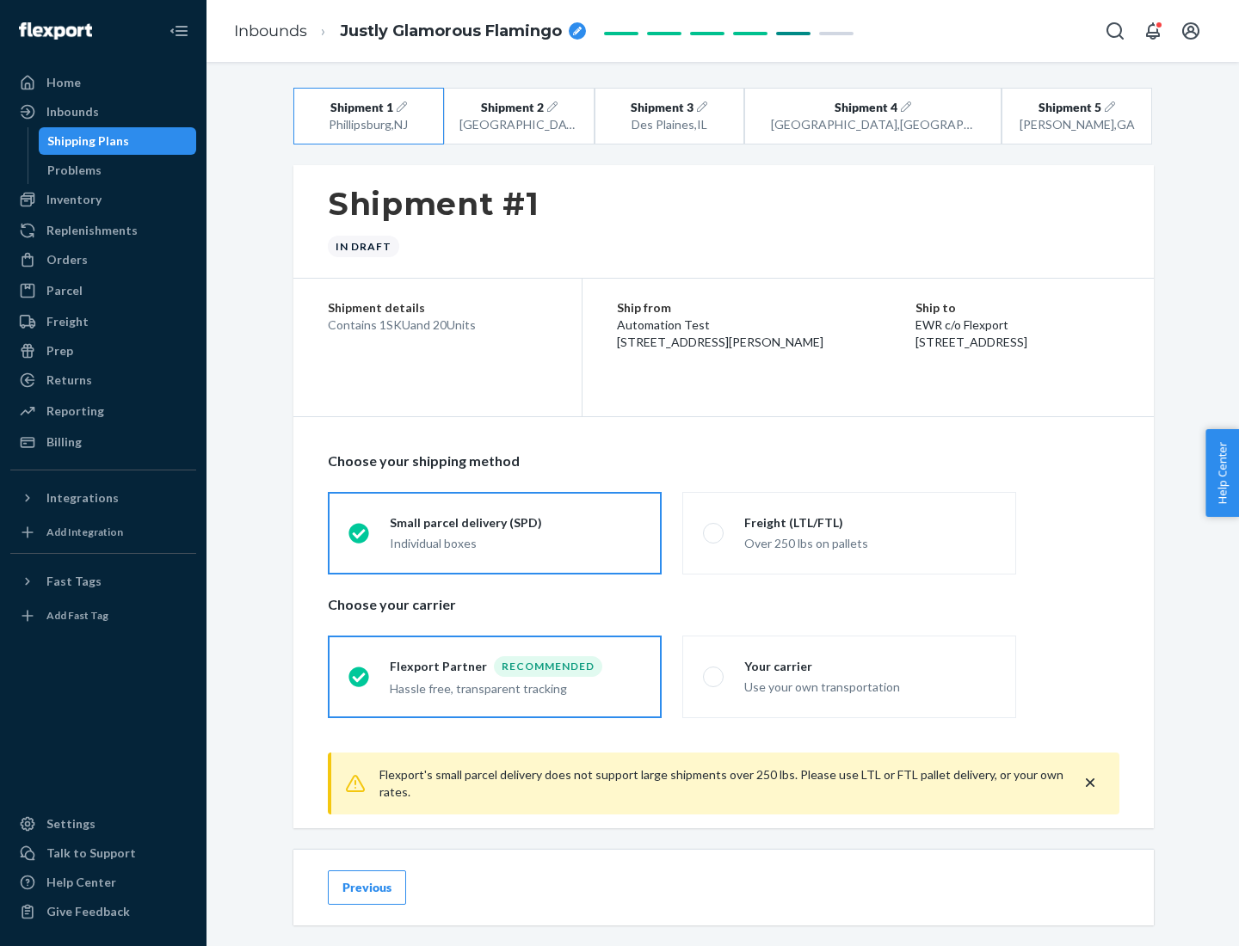
scroll to position [19, 0]
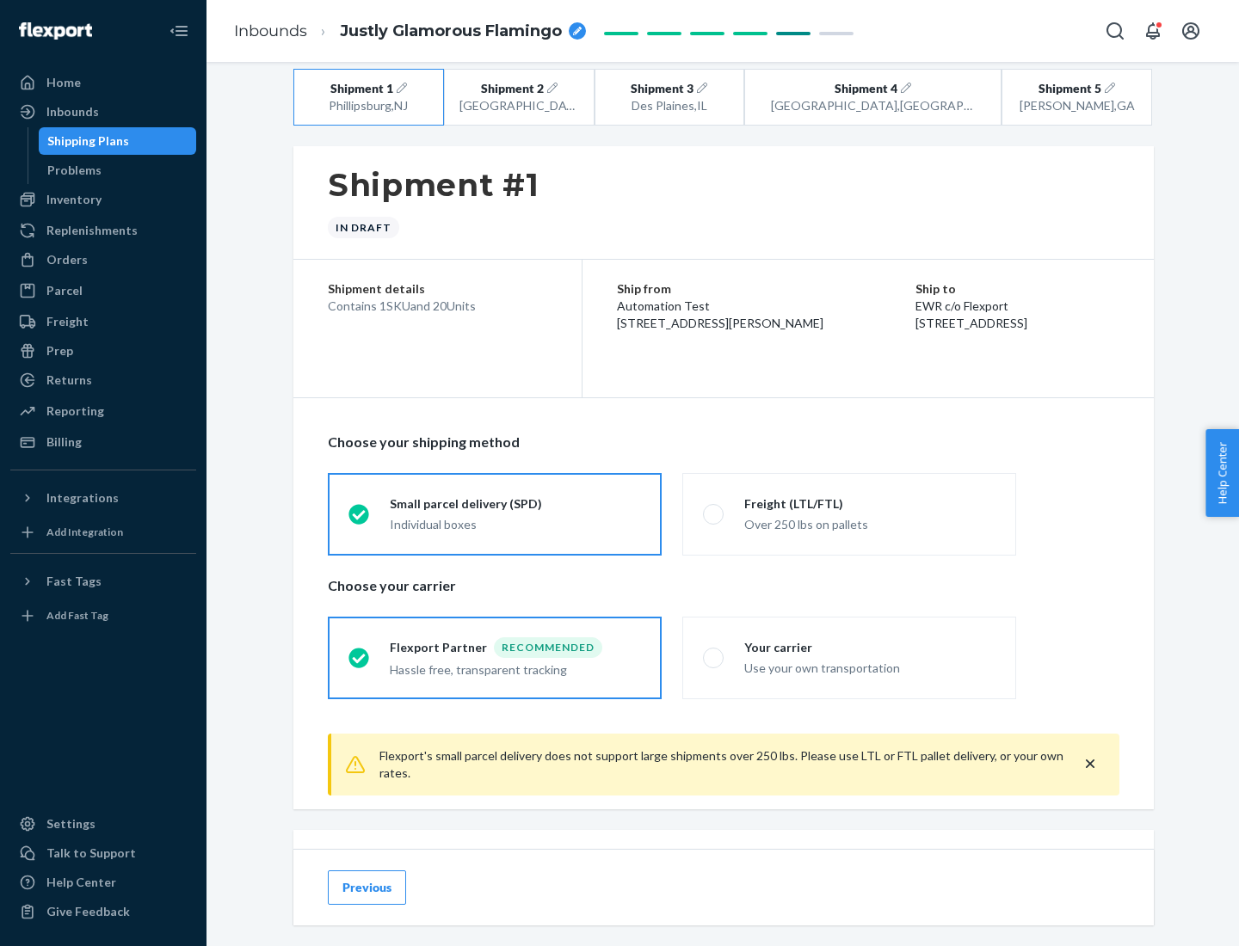
click at [870, 503] on div "Freight (LTL/FTL)" at bounding box center [869, 503] width 251 height 17
click at [714, 508] on input "Freight (LTL/FTL) Over 250 lbs on pallets" at bounding box center [708, 513] width 11 height 11
radio input "true"
radio input "false"
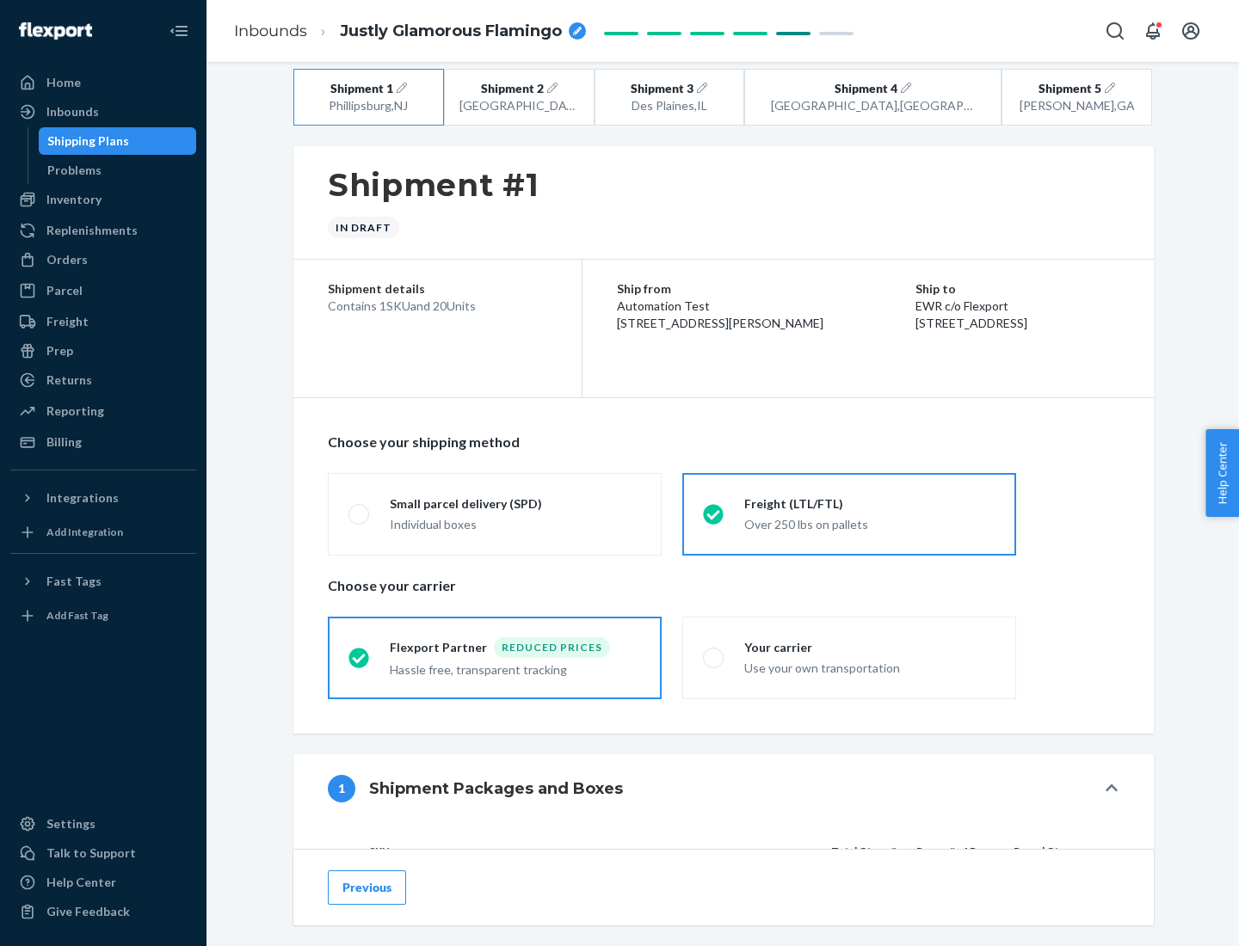
scroll to position [163, 0]
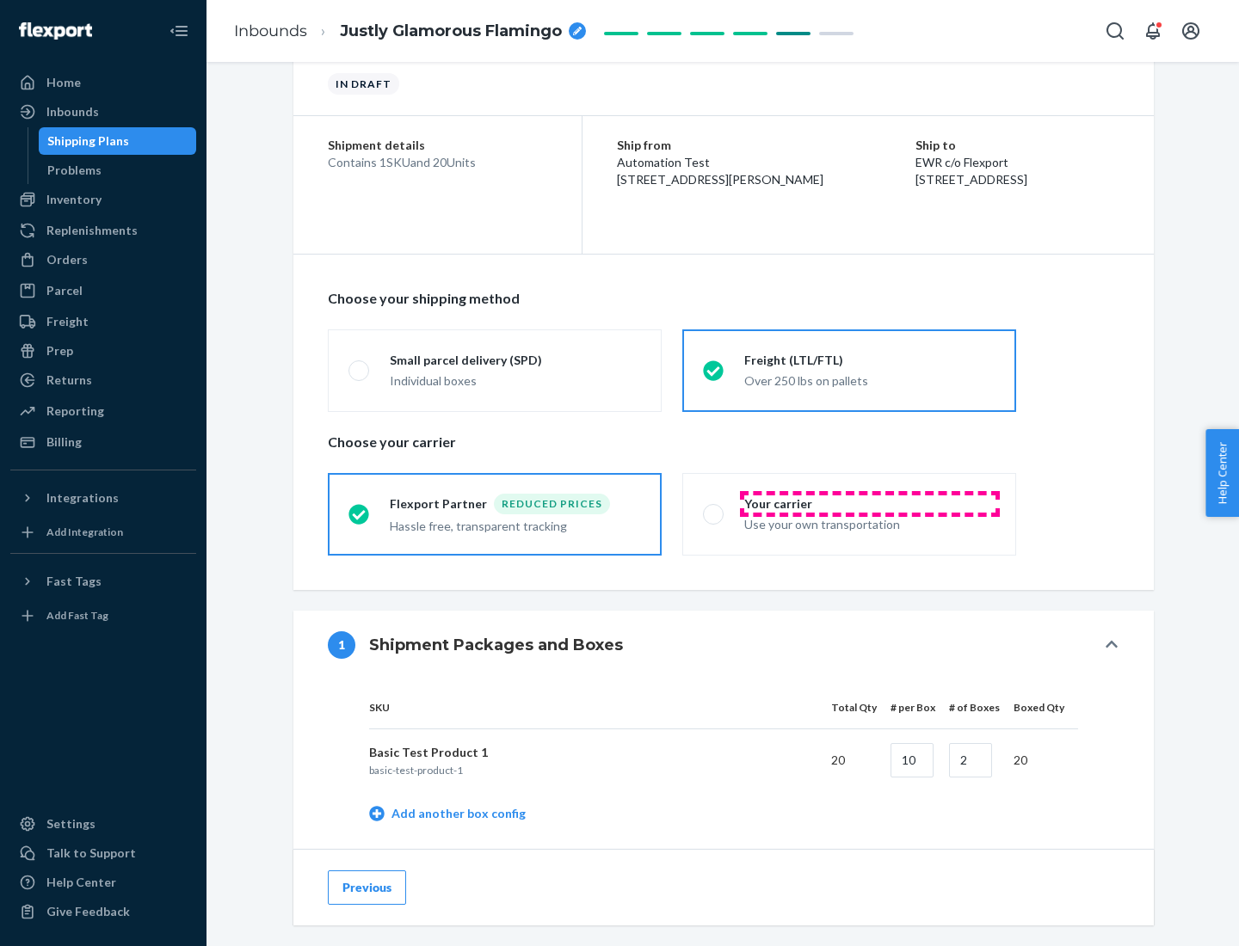
click at [870, 503] on div "Your carrier" at bounding box center [869, 503] width 251 height 17
click at [714, 508] on input "Your carrier Use your own transportation" at bounding box center [708, 513] width 11 height 11
radio input "true"
radio input "false"
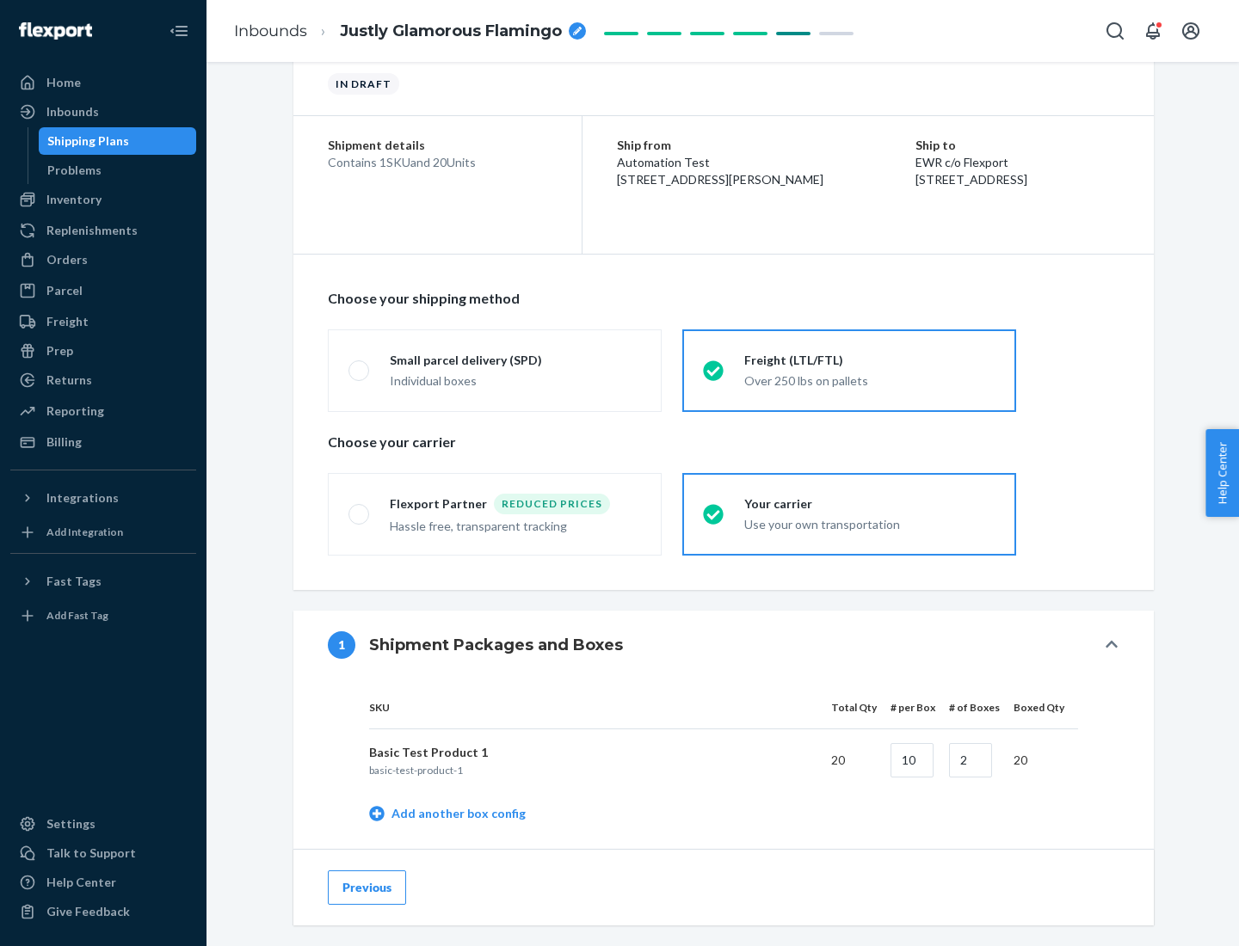
scroll to position [544, 0]
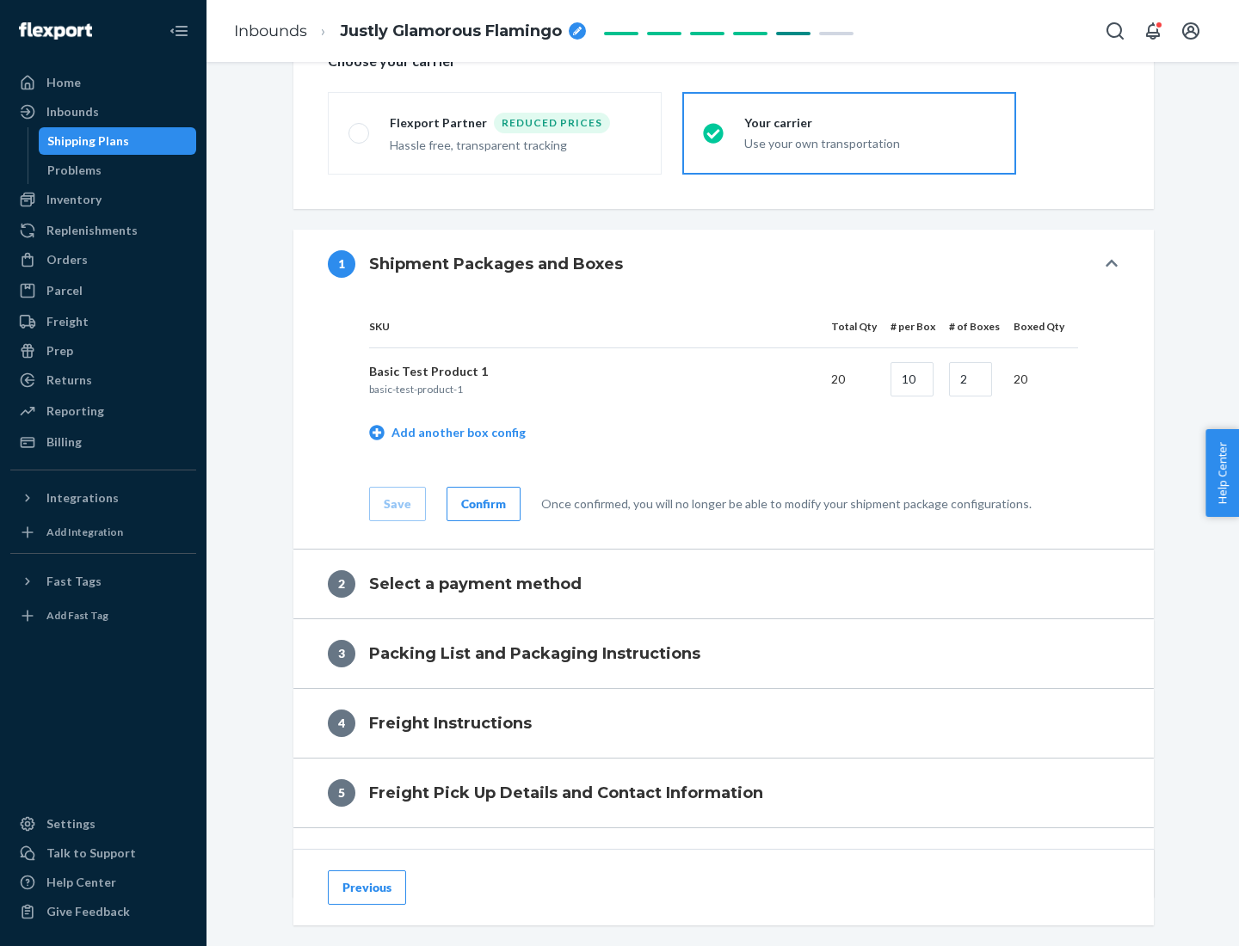
click at [481, 503] on div "Confirm" at bounding box center [483, 503] width 45 height 17
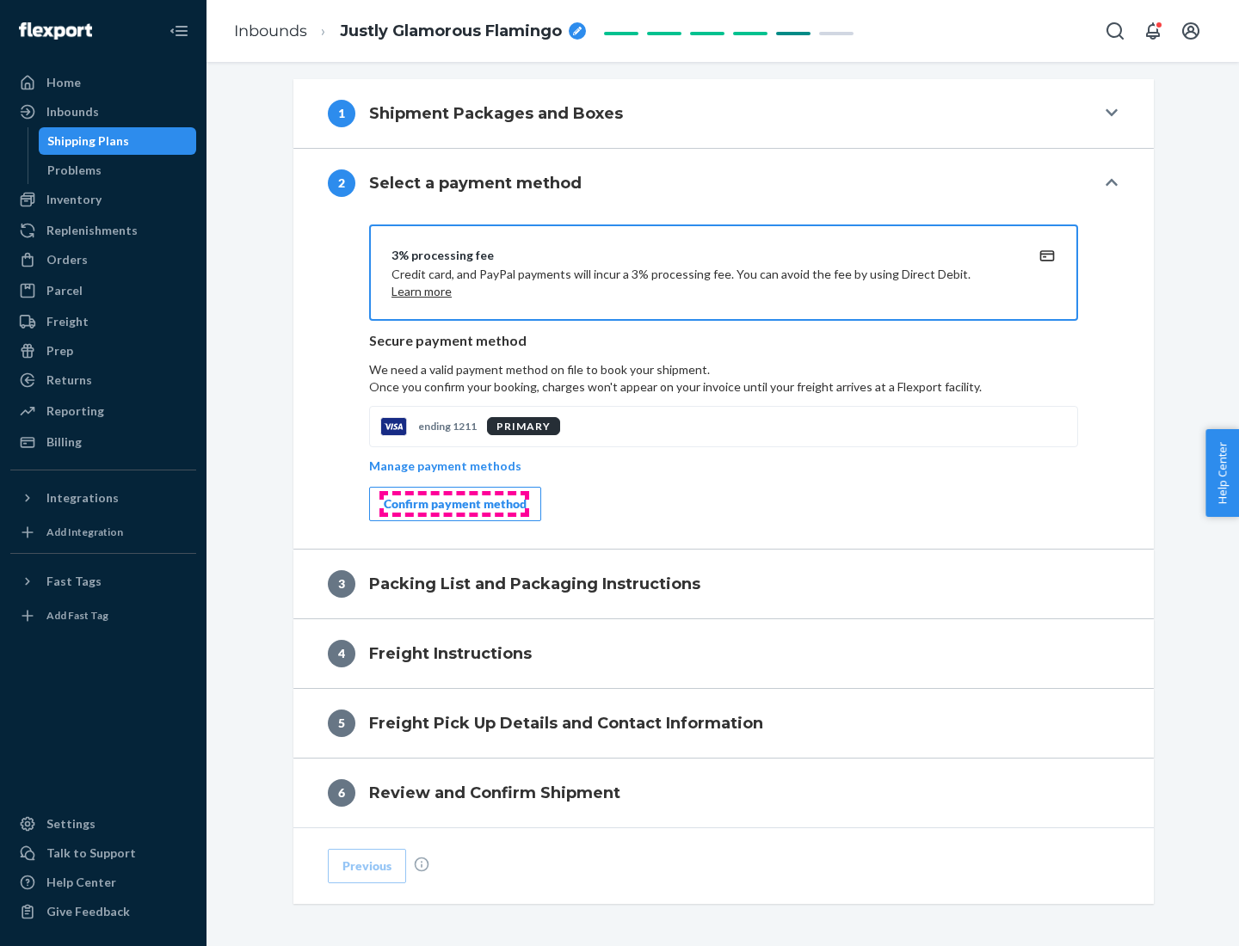
click at [453, 504] on div "Confirm payment method" at bounding box center [455, 503] width 143 height 17
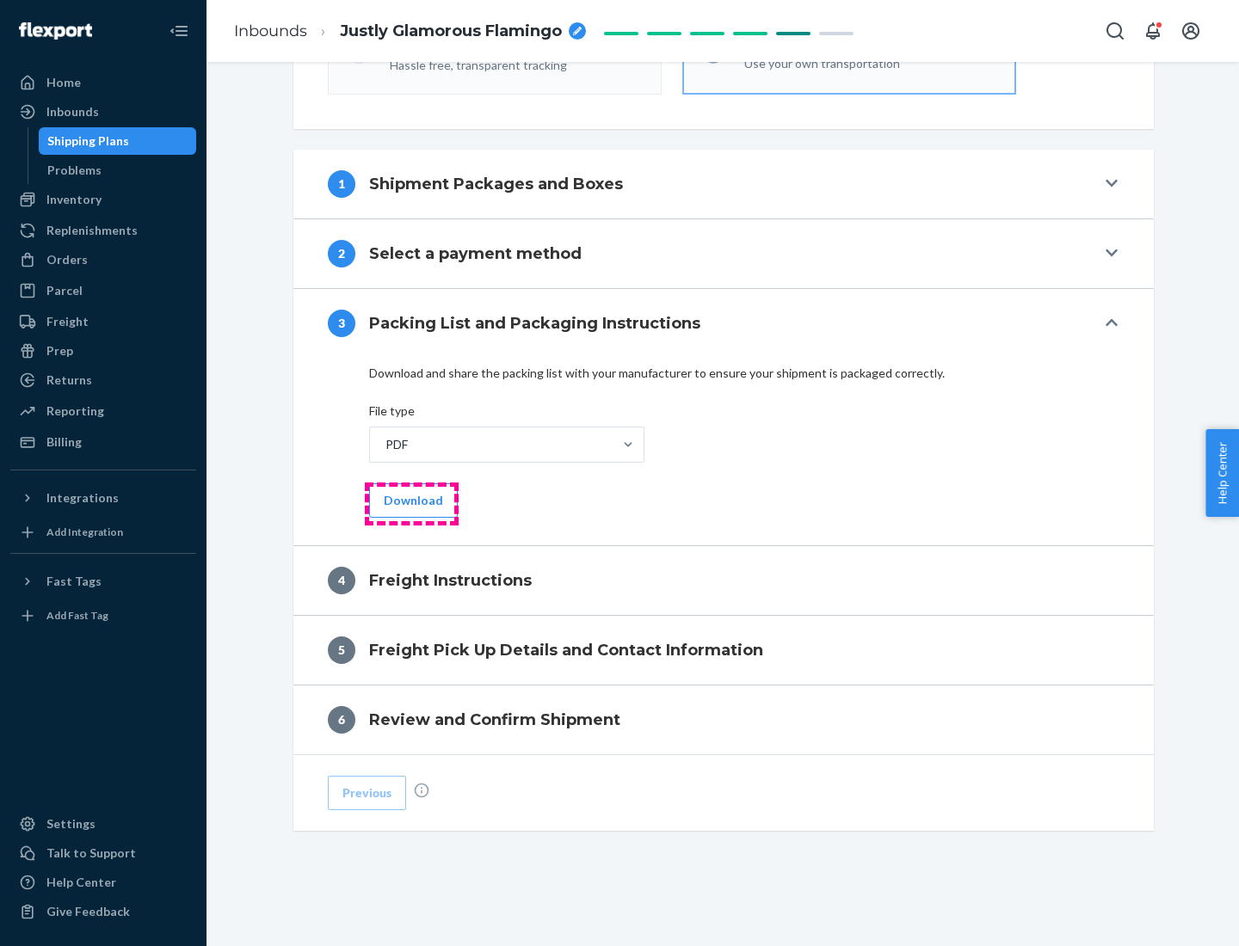
scroll to position [620, 0]
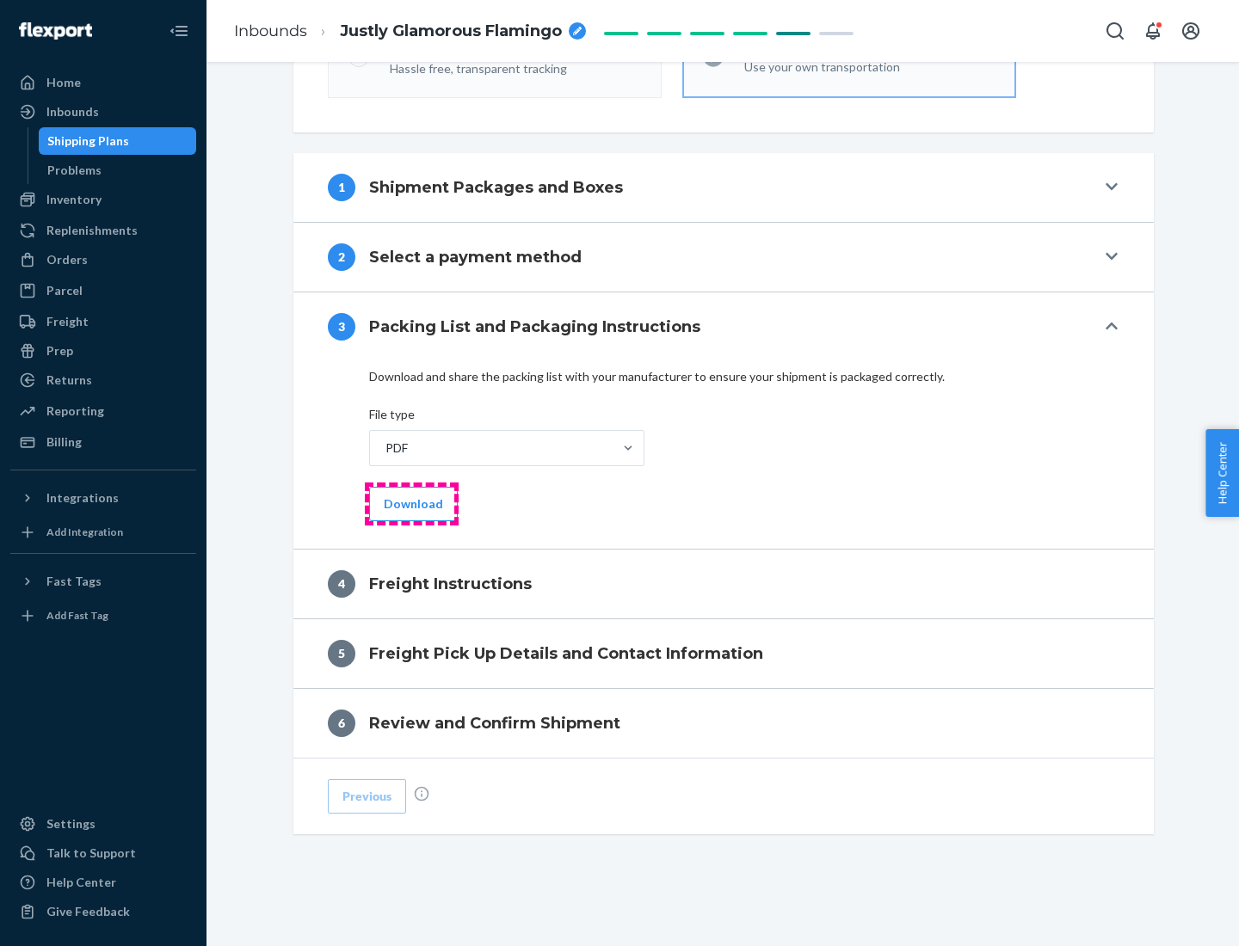
click at [411, 503] on button "Download" at bounding box center [413, 504] width 89 height 34
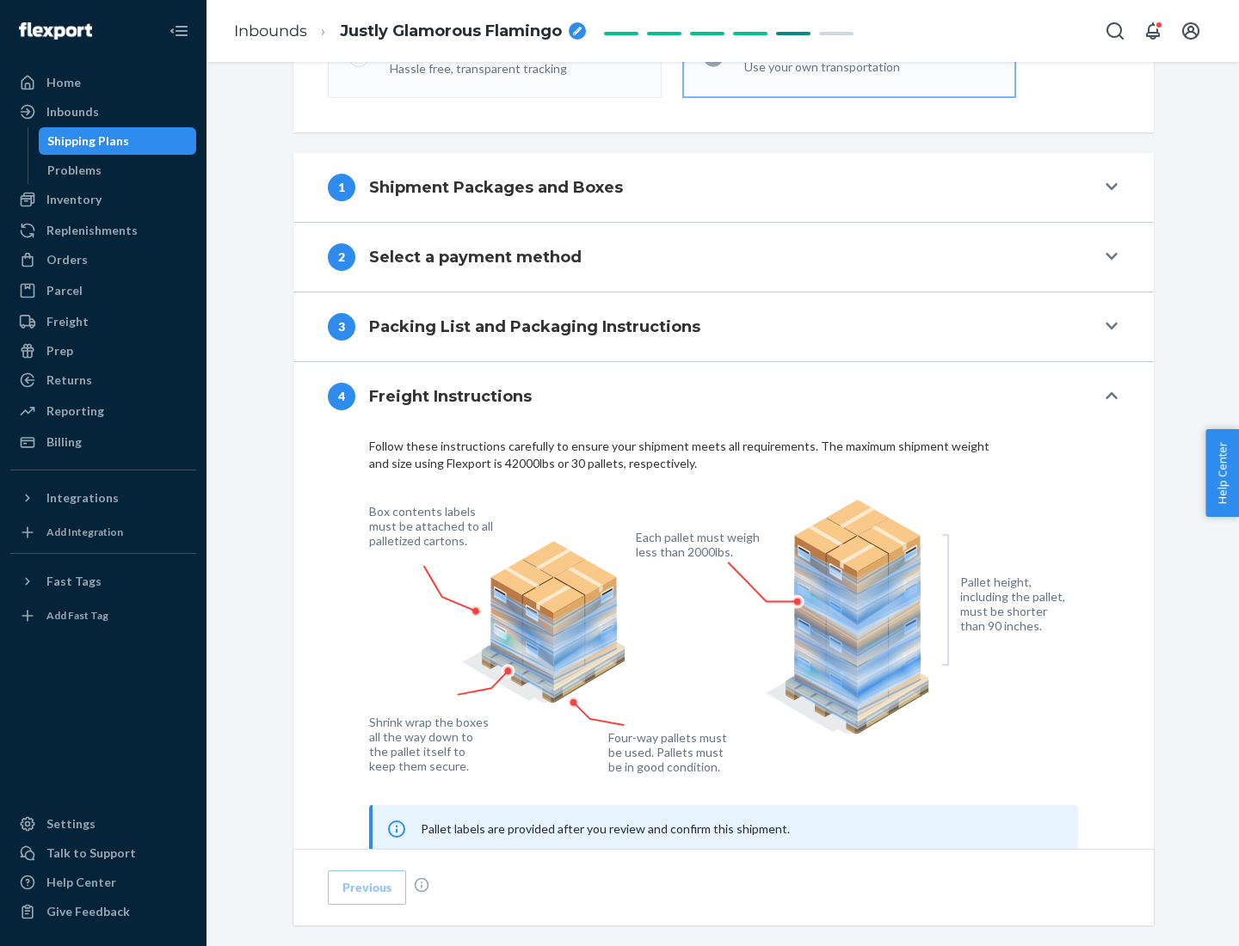
scroll to position [1040, 0]
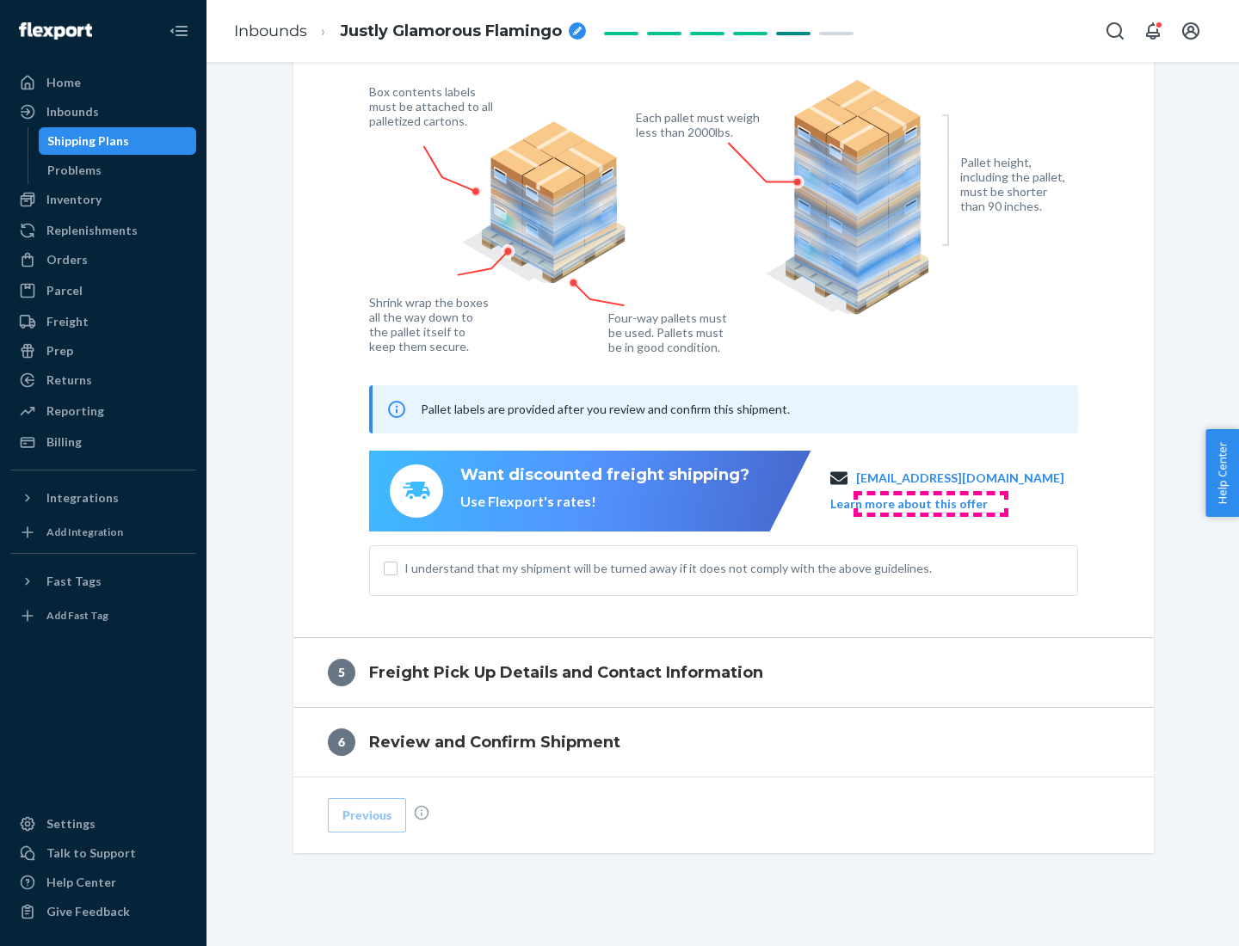
click at [930, 503] on button "Learn more about this offer" at bounding box center [908, 503] width 157 height 17
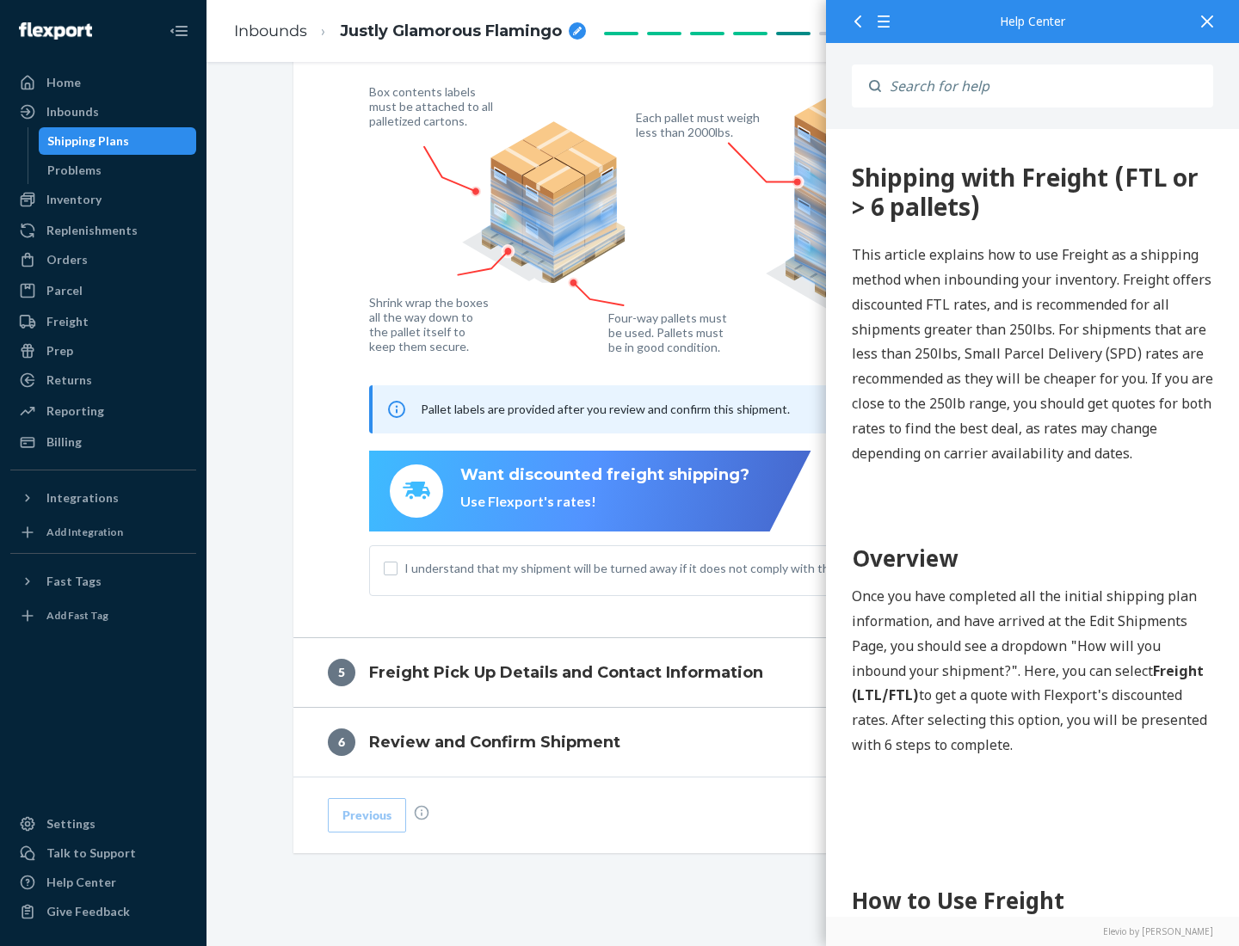
scroll to position [0, 0]
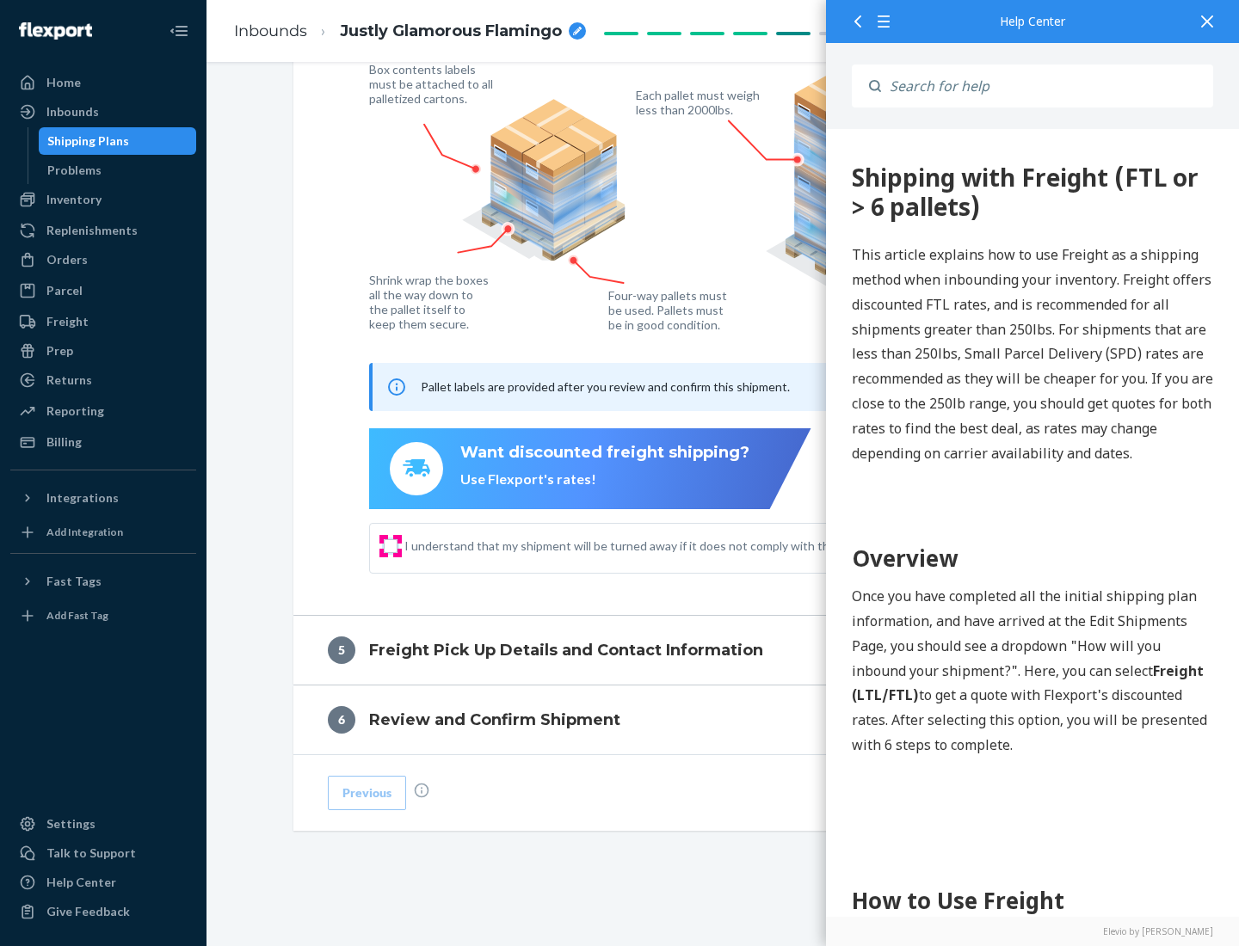
click at [391, 545] on input "I understand that my shipment will be turned away if it does not comply with th…" at bounding box center [391, 546] width 14 height 14
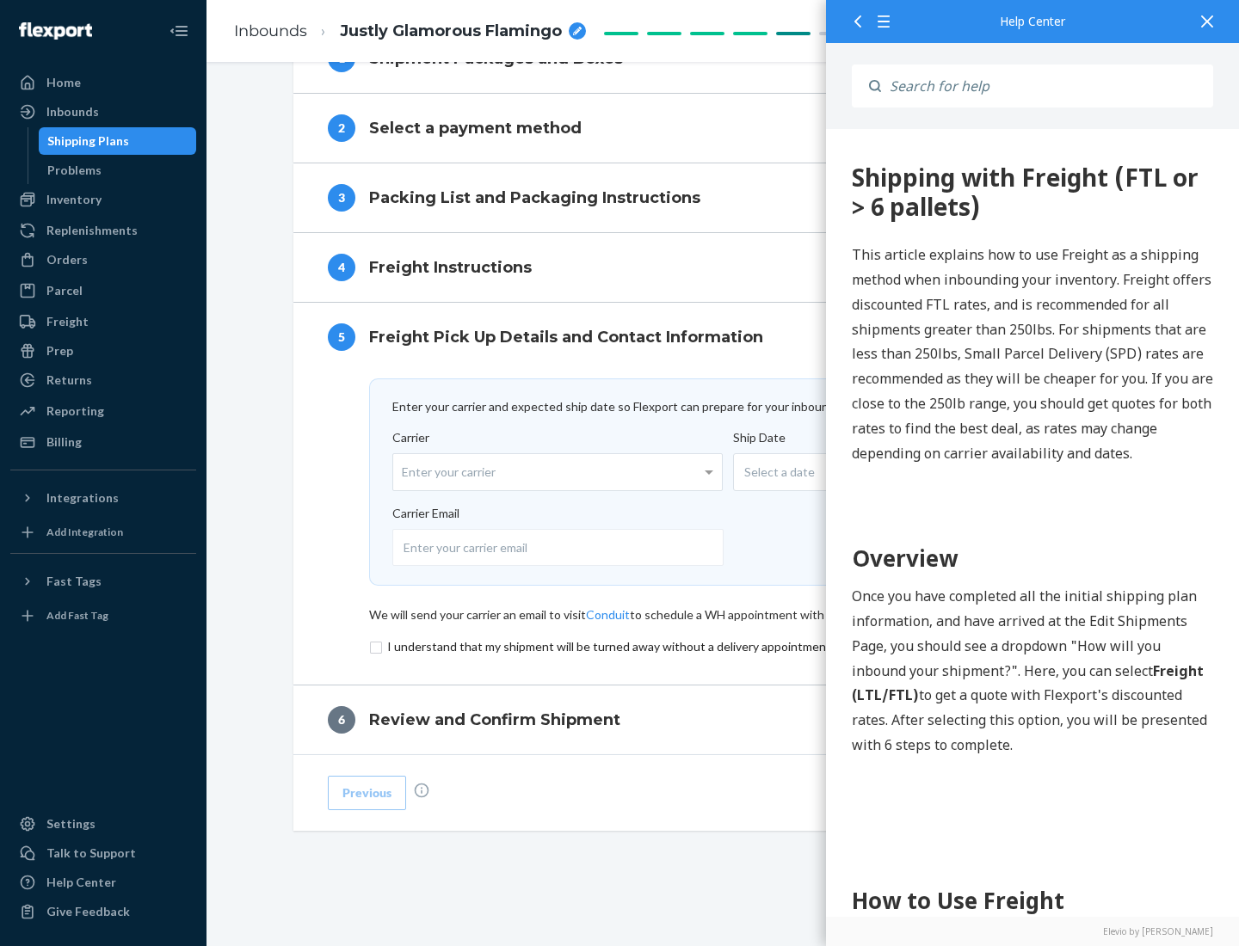
scroll to position [749, 0]
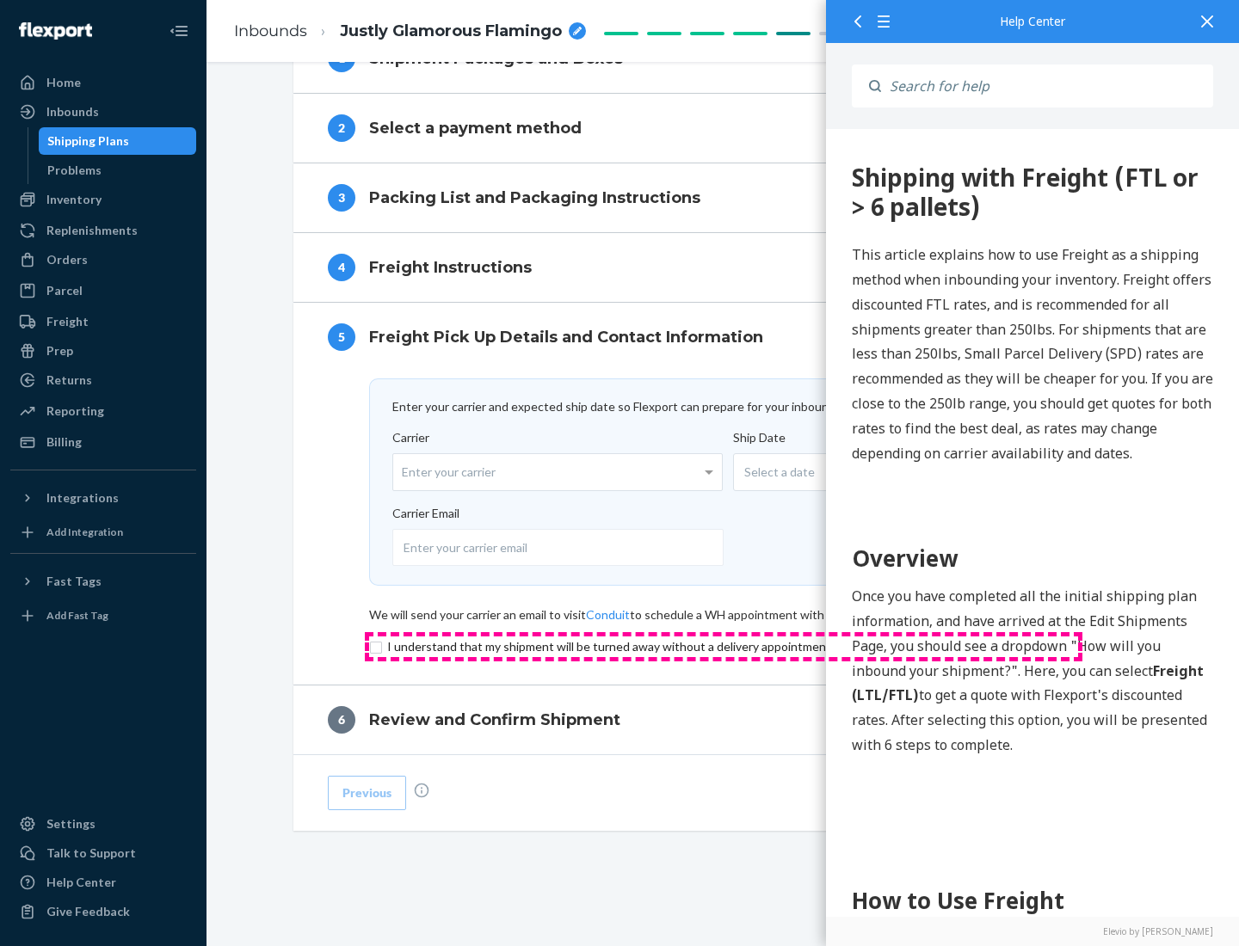
click at [723, 646] on input "checkbox" at bounding box center [723, 647] width 709 height 21
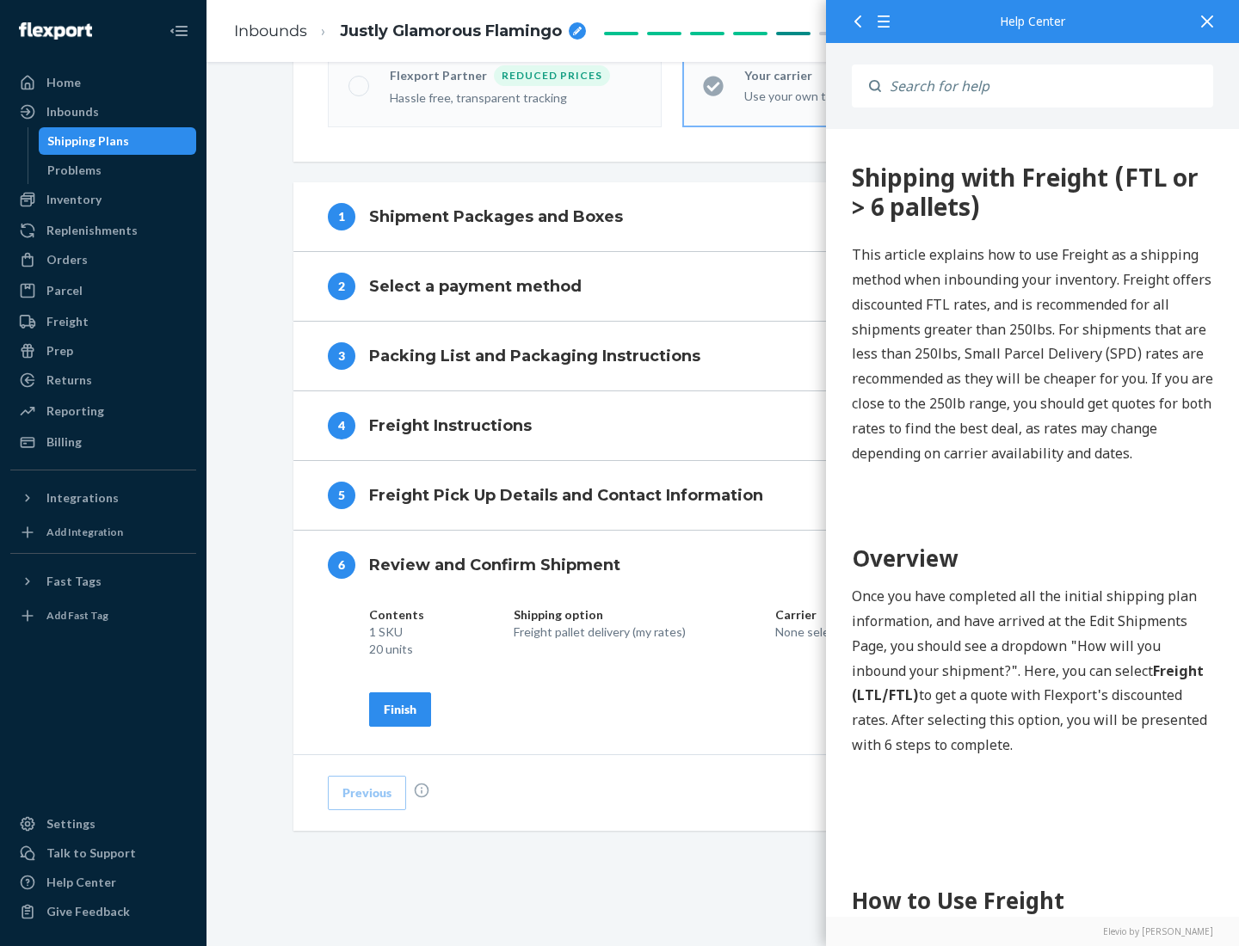
scroll to position [591, 0]
click at [400, 709] on div "Finish" at bounding box center [400, 709] width 33 height 17
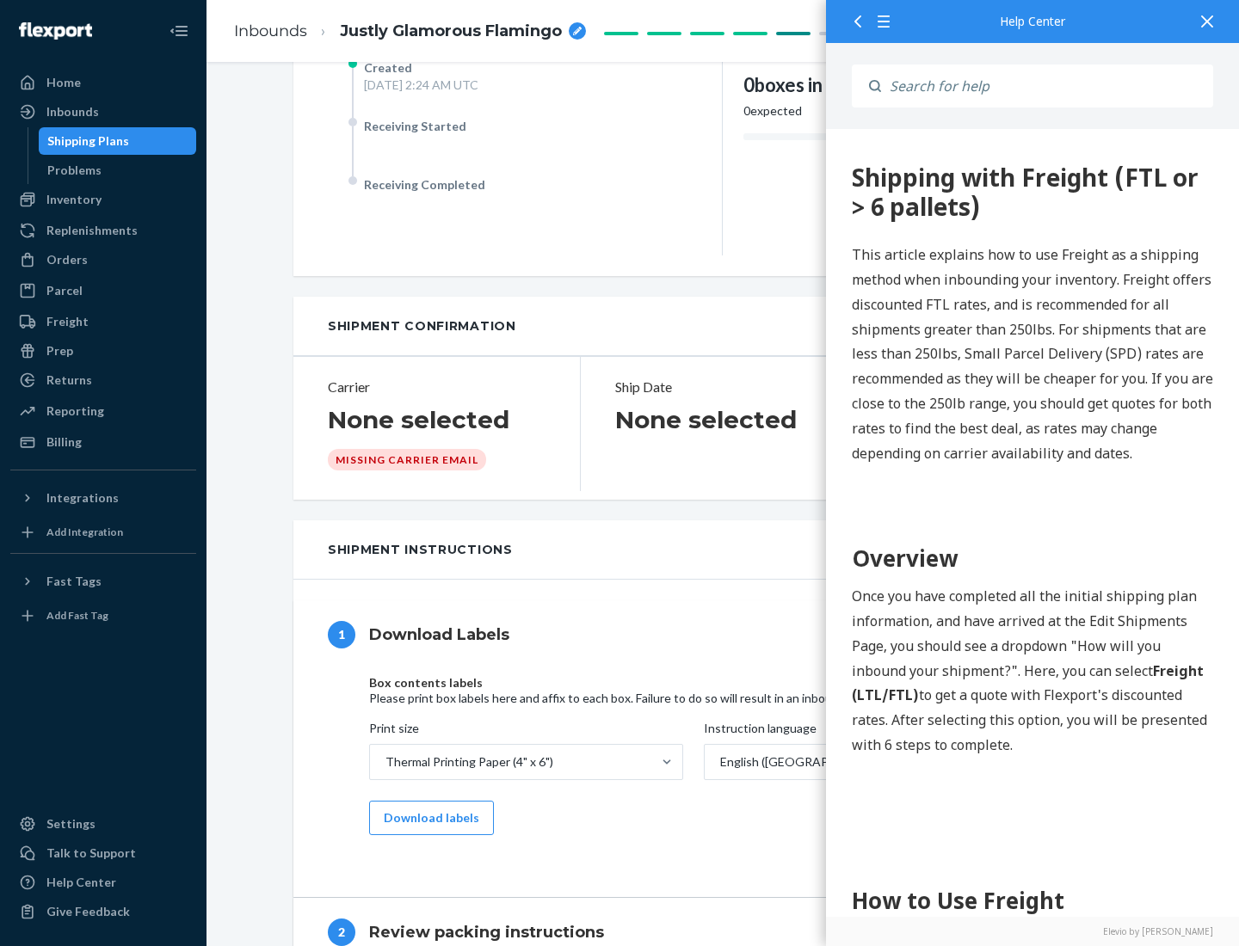
scroll to position [0, 0]
